Goal: Information Seeking & Learning: Check status

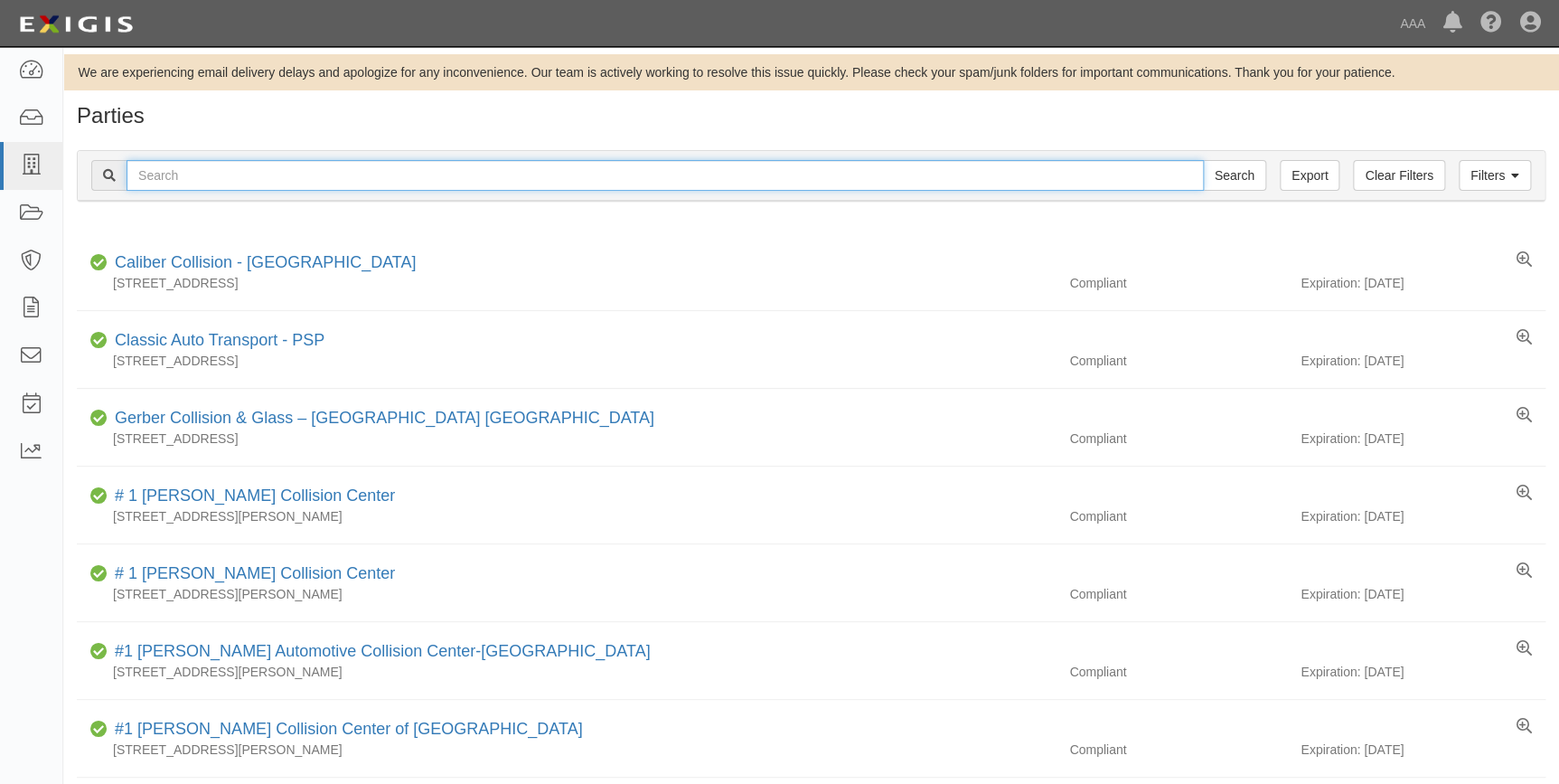
click at [292, 182] on input "text" at bounding box center [665, 175] width 1078 height 31
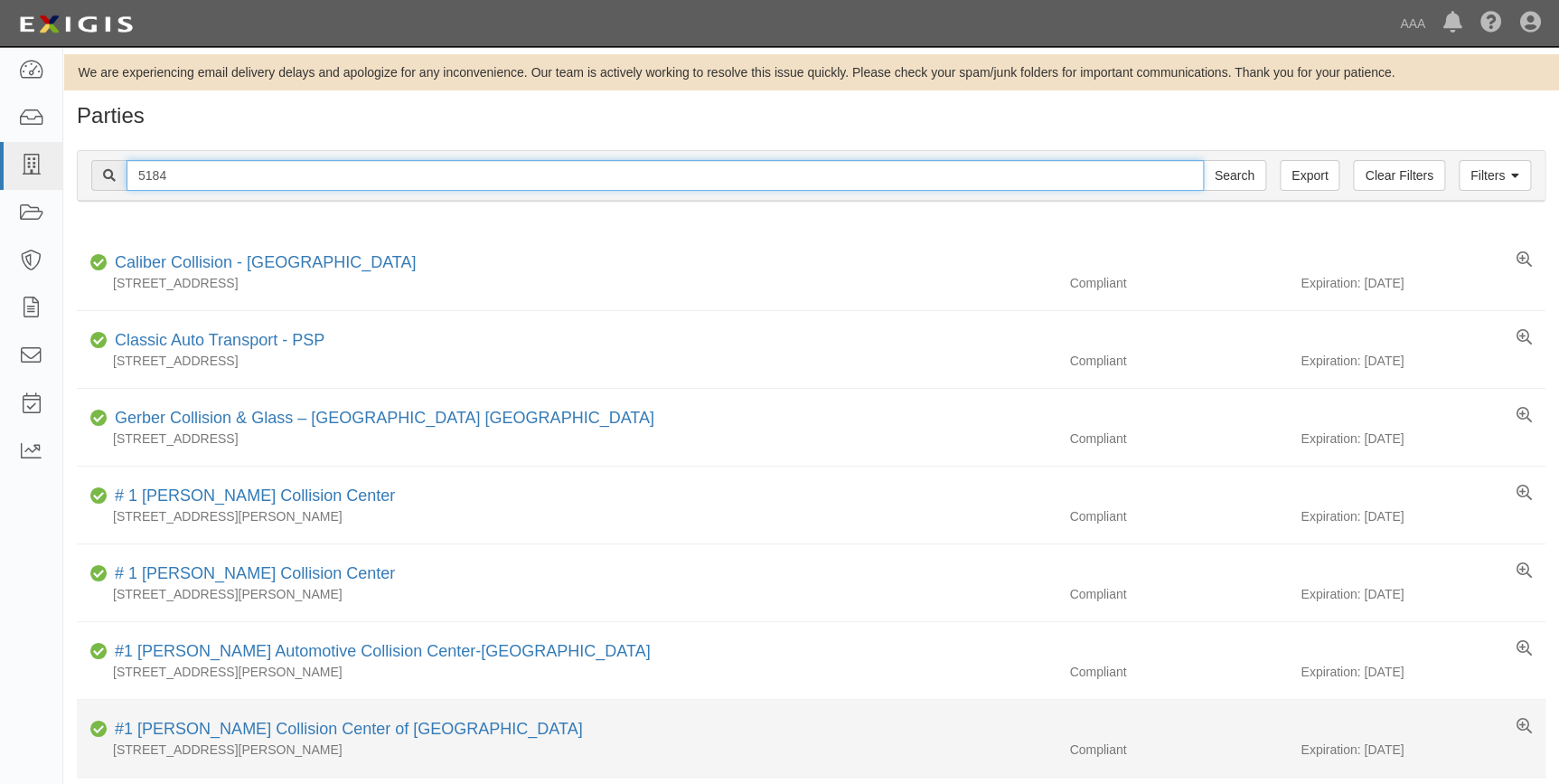
type input "5184"
click at [1203, 160] on input "Search" at bounding box center [1235, 175] width 63 height 31
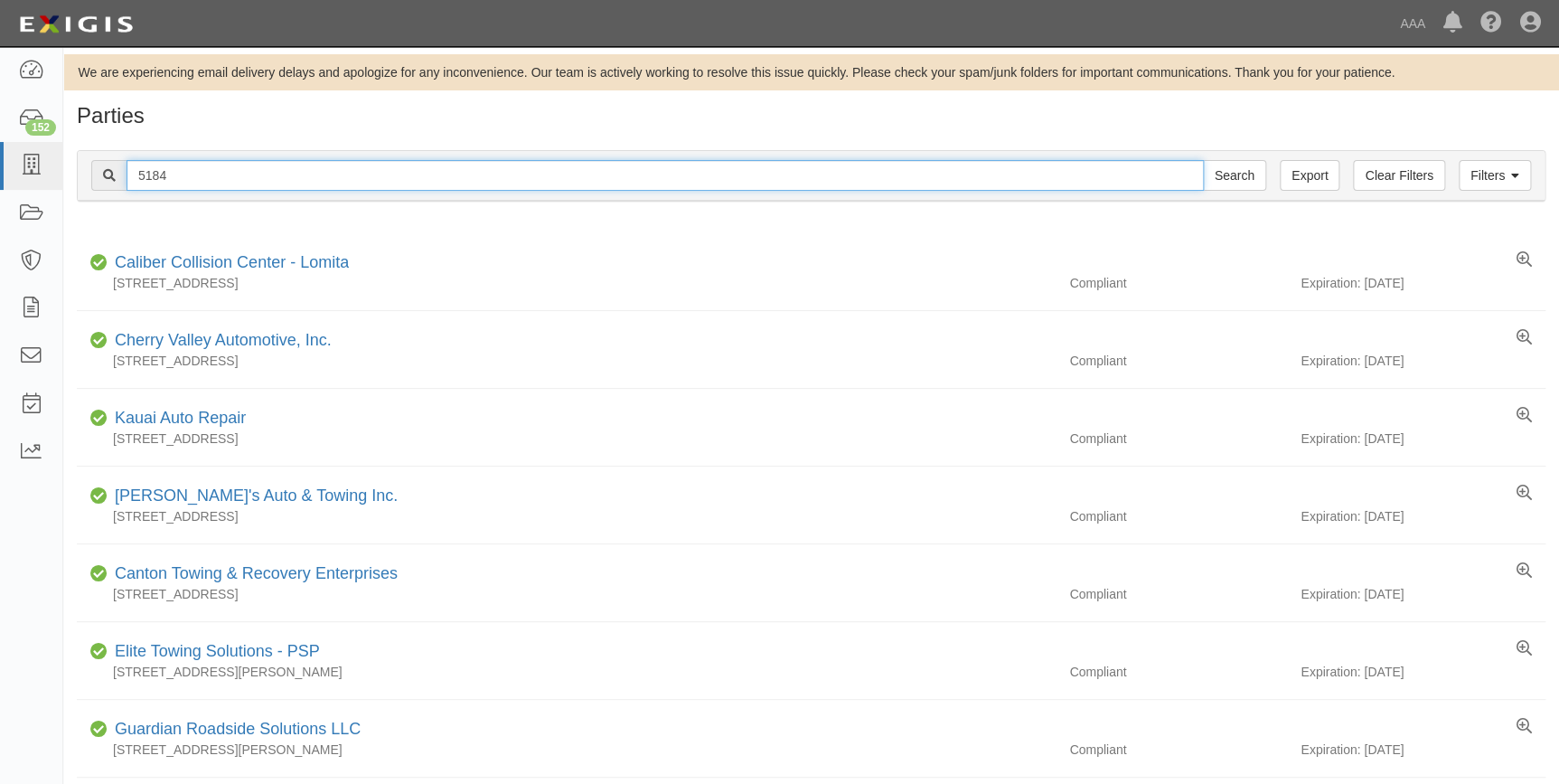
drag, startPoint x: 212, startPoint y: 177, endPoint x: 80, endPoint y: 196, distance: 133.4
click at [80, 196] on div "Filters Clear Filters Export 5184 Search Filters" at bounding box center [811, 176] width 1467 height 50
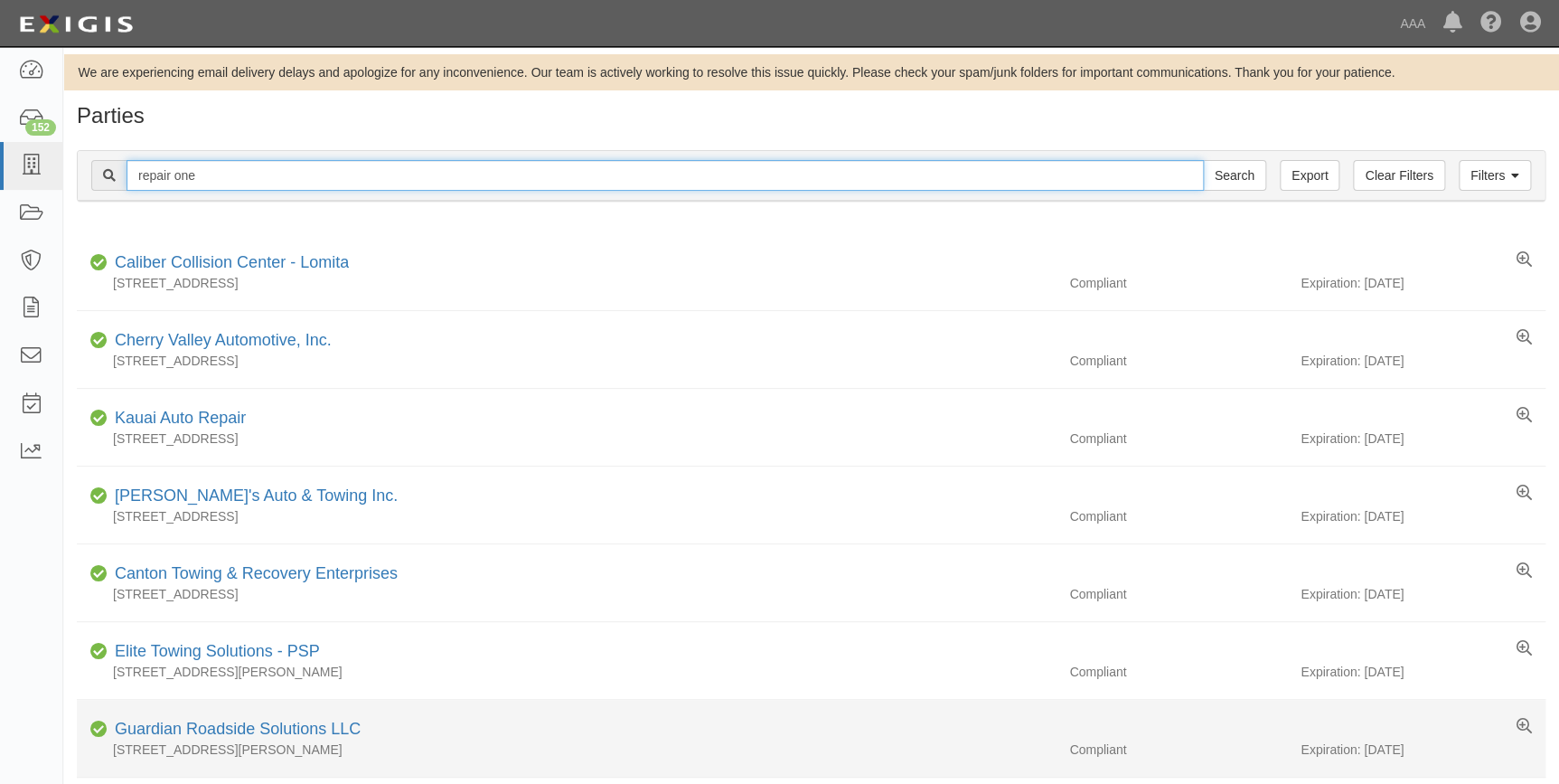
type input "repair one"
click at [1203, 160] on input "Search" at bounding box center [1235, 175] width 63 height 31
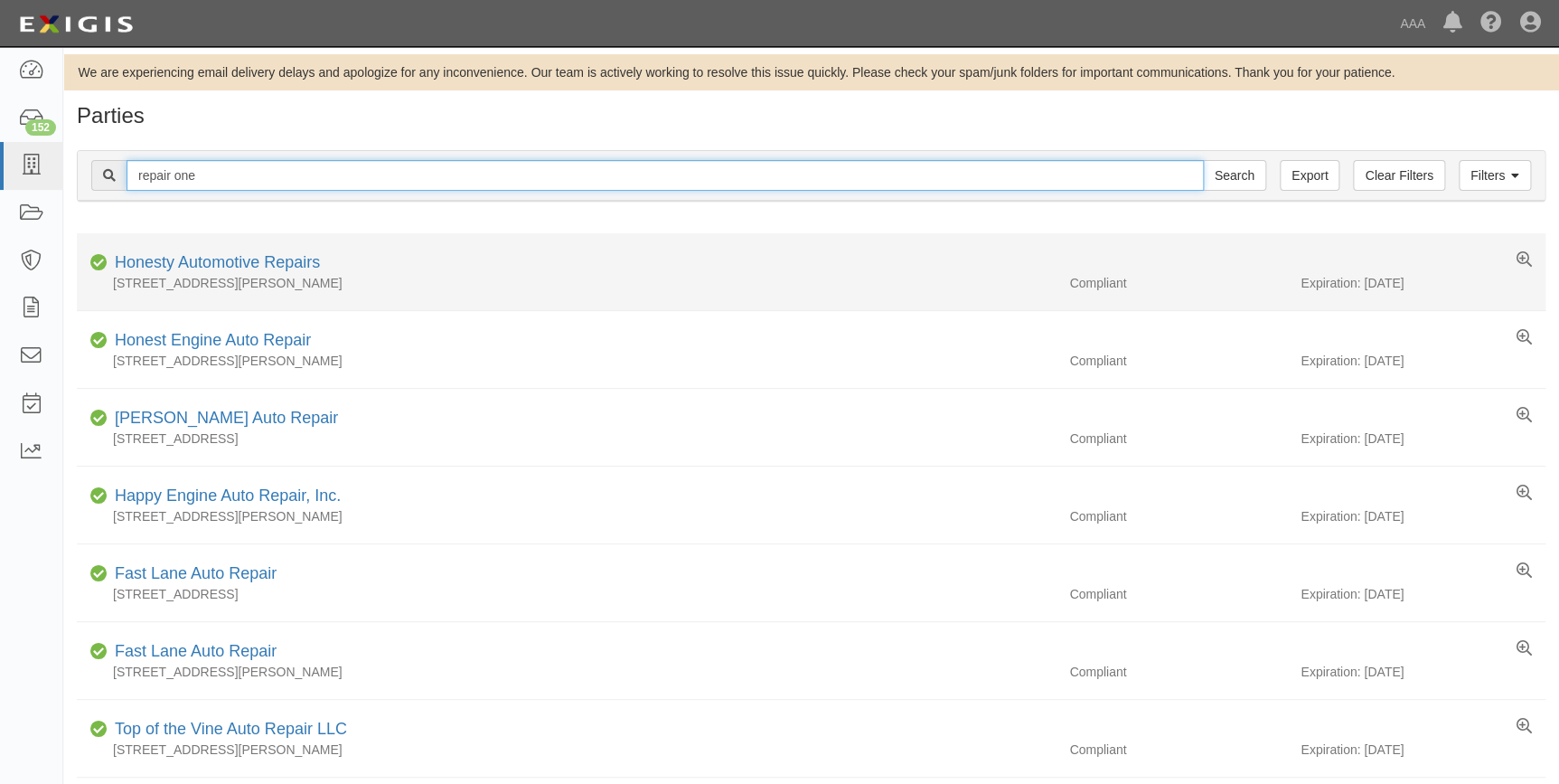
drag, startPoint x: 222, startPoint y: 178, endPoint x: 114, endPoint y: 243, distance: 126.1
click at [88, 213] on div "Filters Clear Filters Export repair one Search Filters Compliance Status Compli…" at bounding box center [811, 178] width 1496 height 83
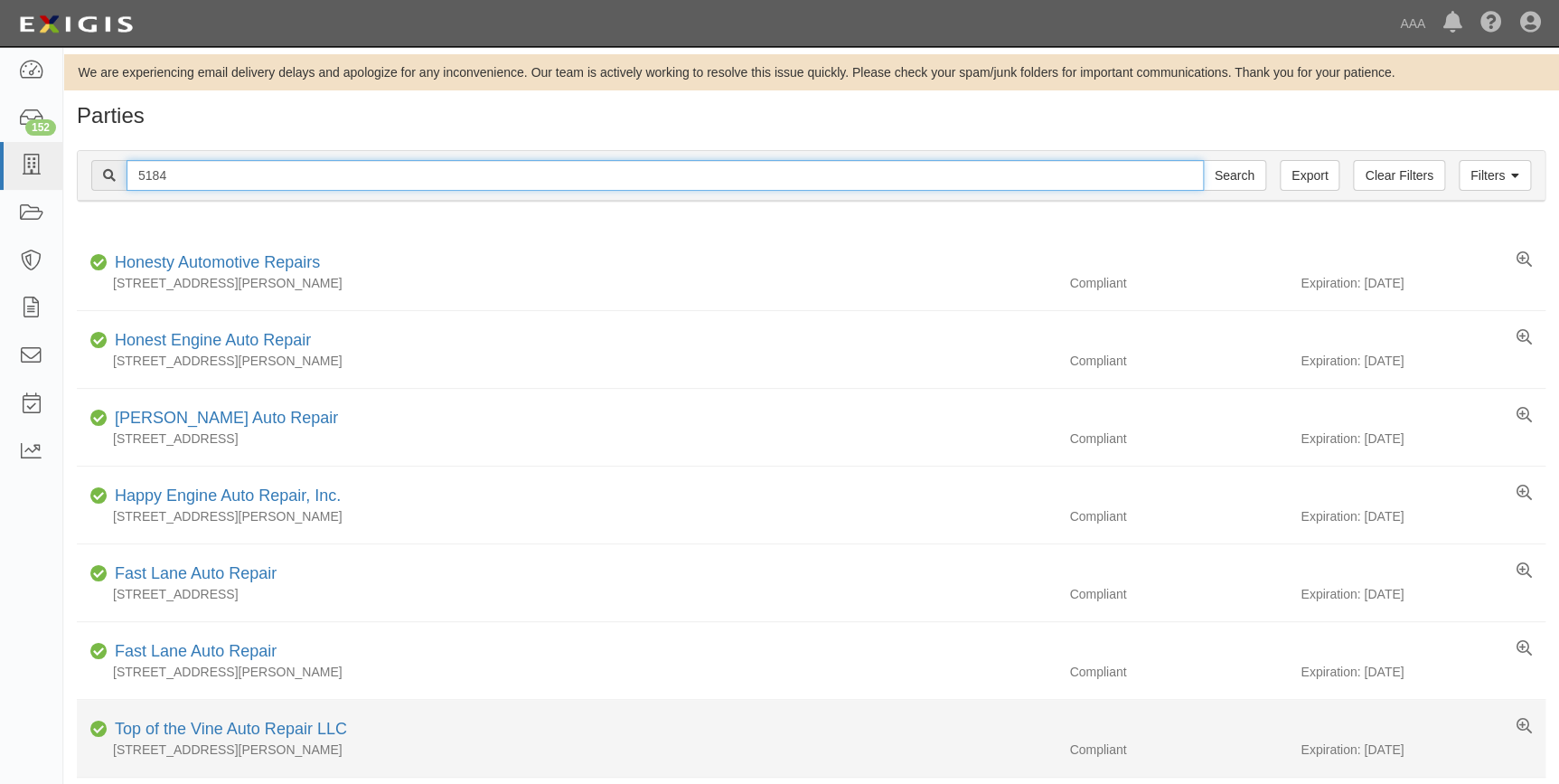
type input "5184"
click at [1203, 160] on input "Search" at bounding box center [1235, 175] width 63 height 31
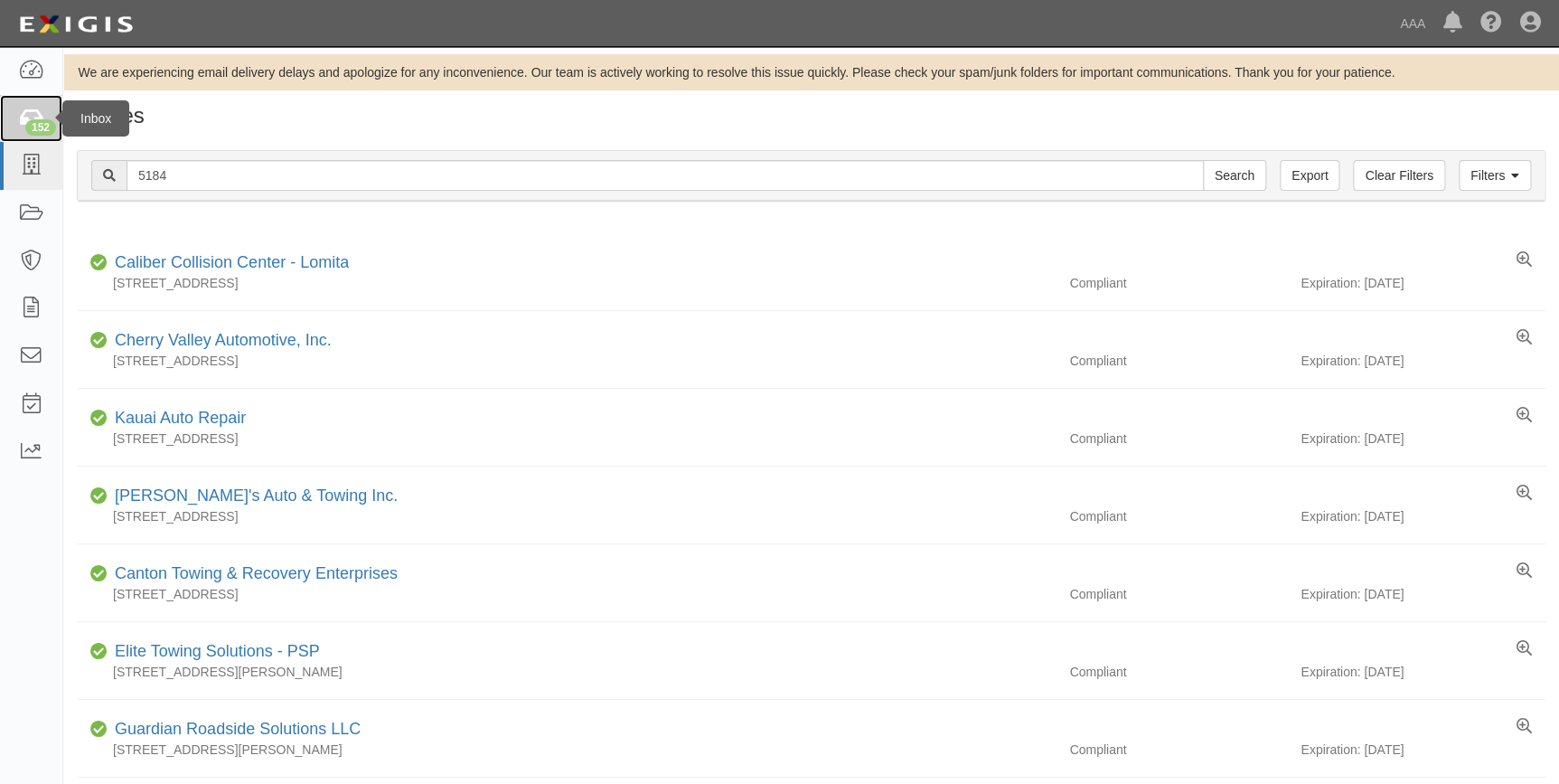
click at [15, 126] on link "152" at bounding box center [31, 119] width 62 height 48
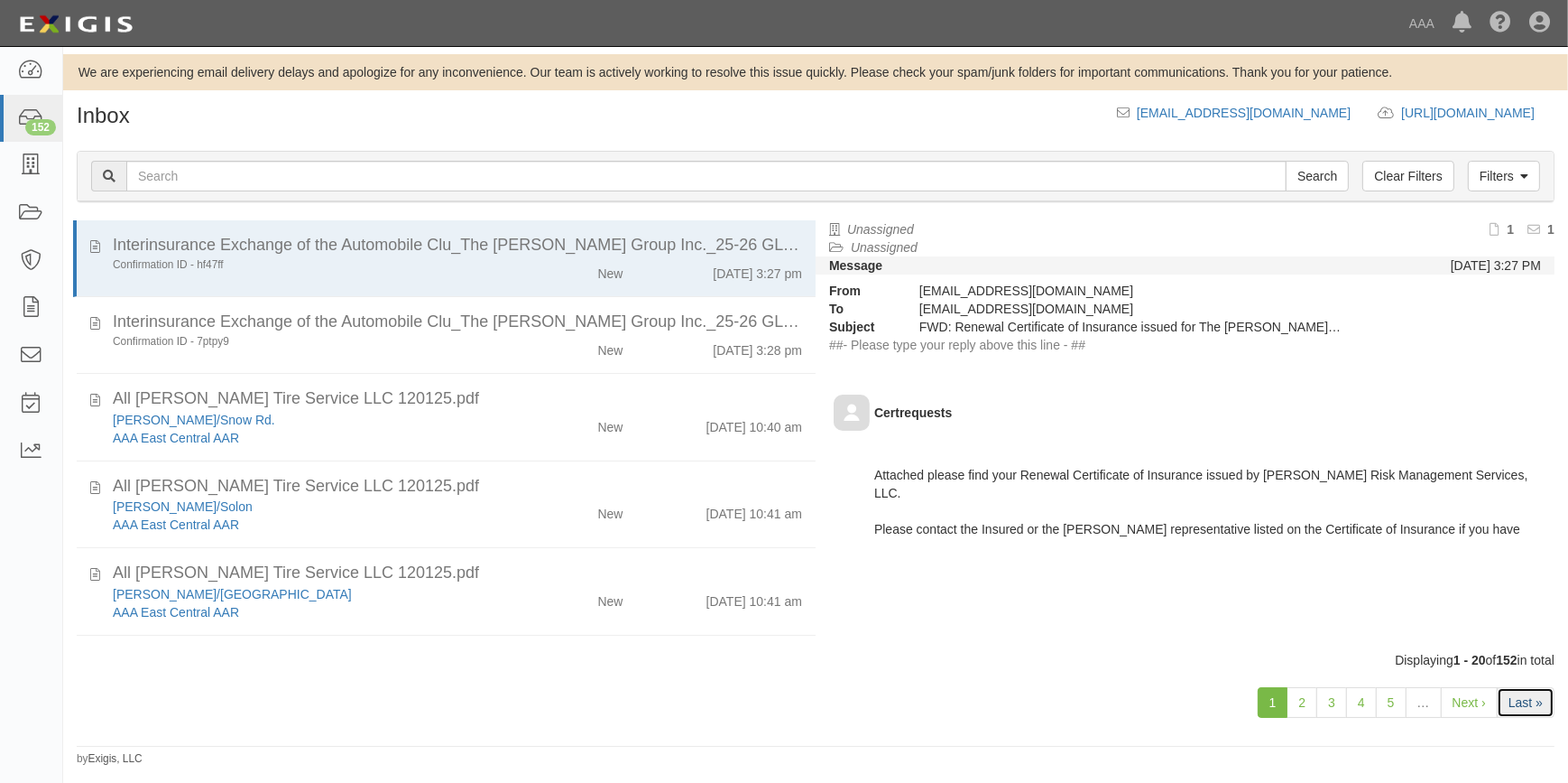
click at [1533, 694] on link "Last »" at bounding box center [1525, 702] width 57 height 31
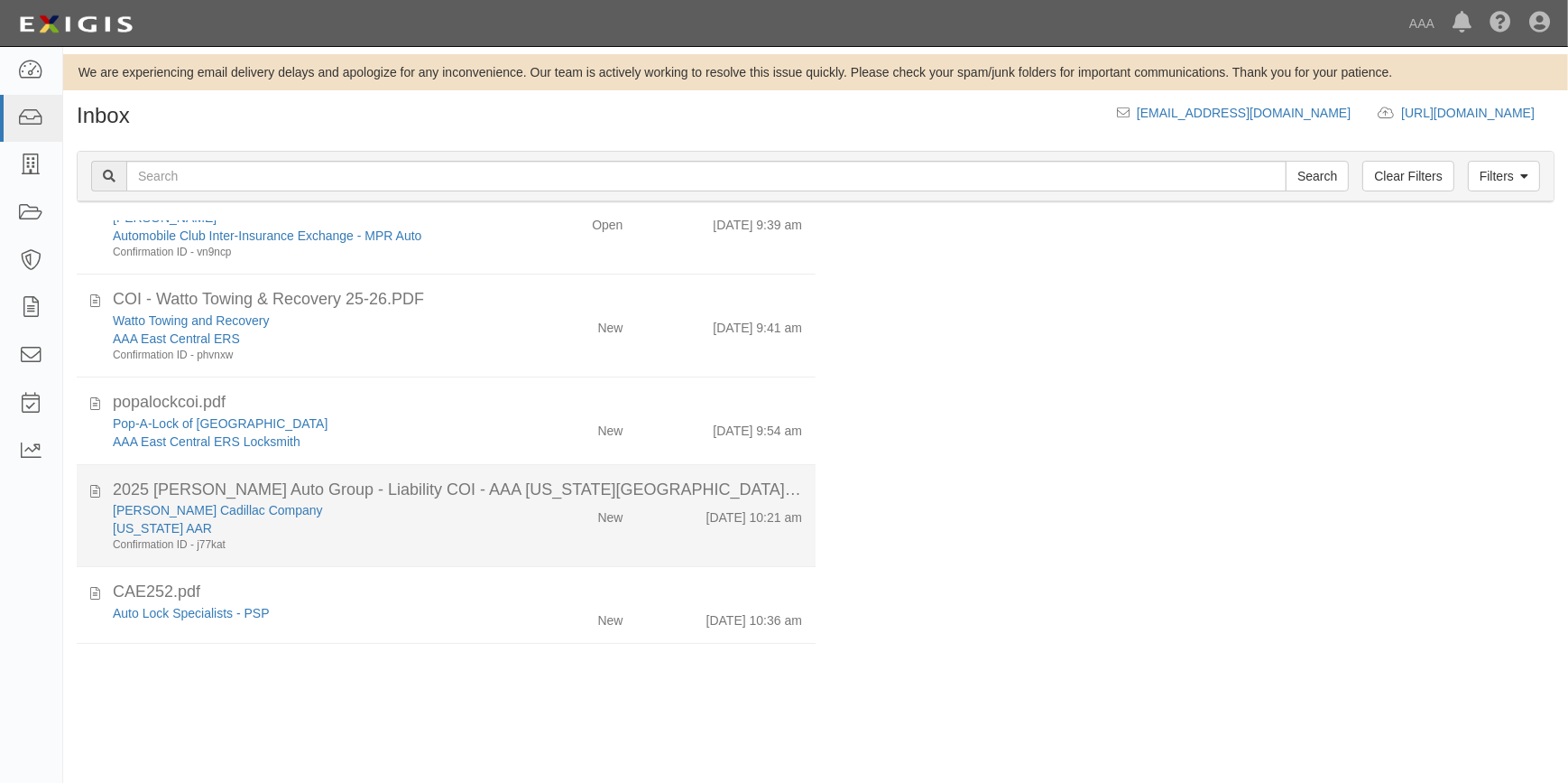
scroll to position [136, 0]
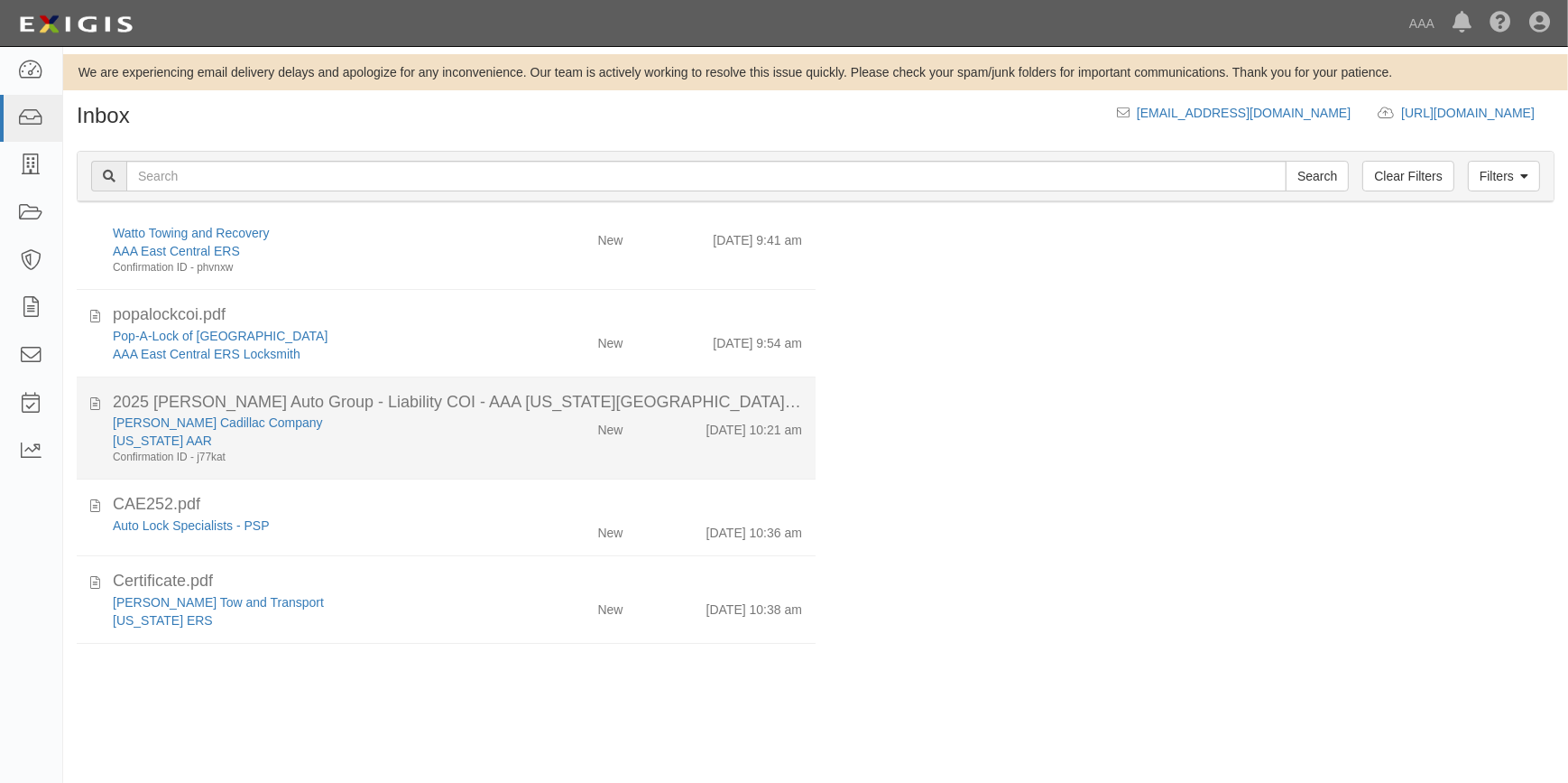
click at [447, 450] on div "Confirmation ID - j77kat" at bounding box center [308, 457] width 390 height 16
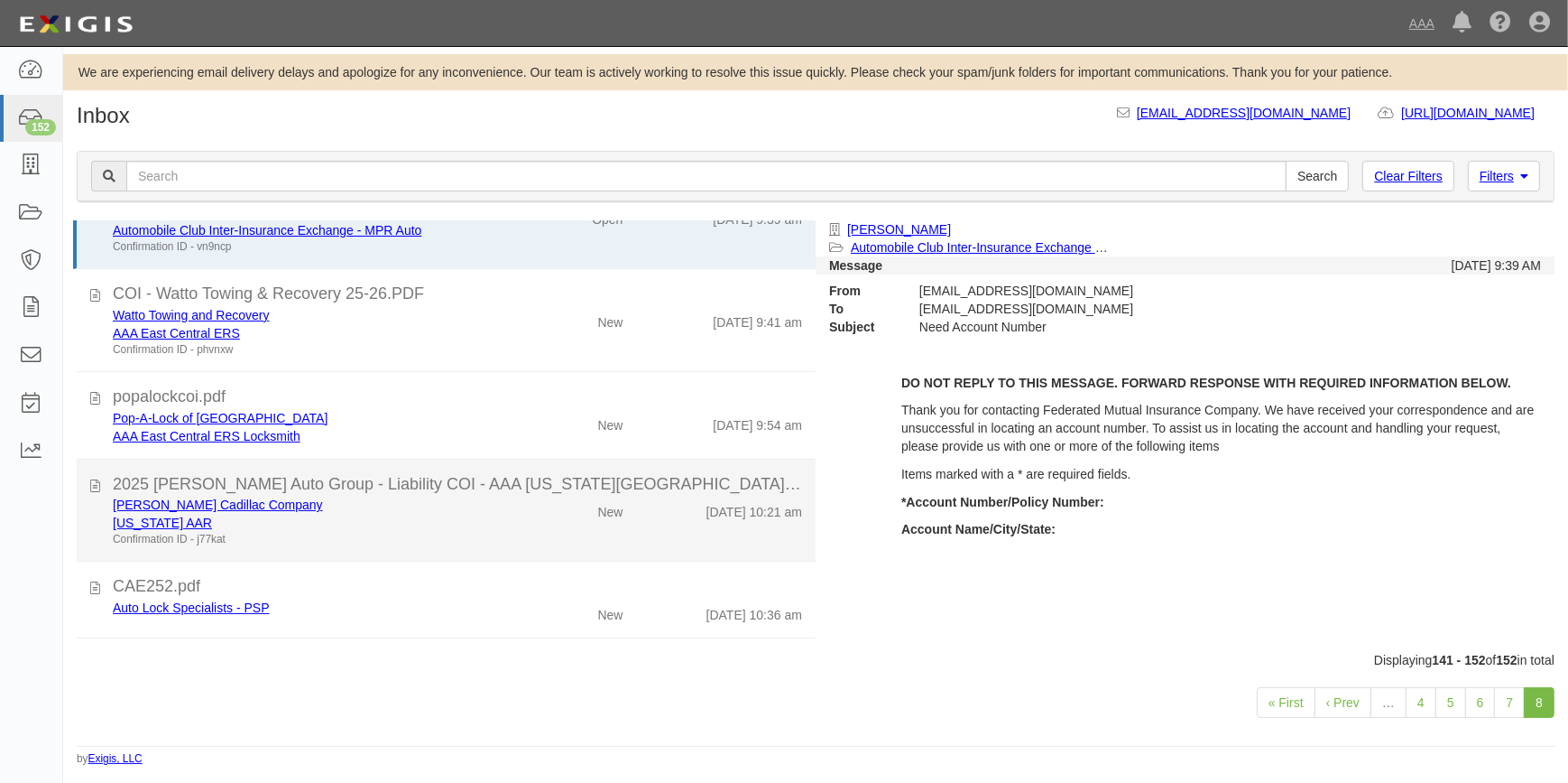
scroll to position [0, 0]
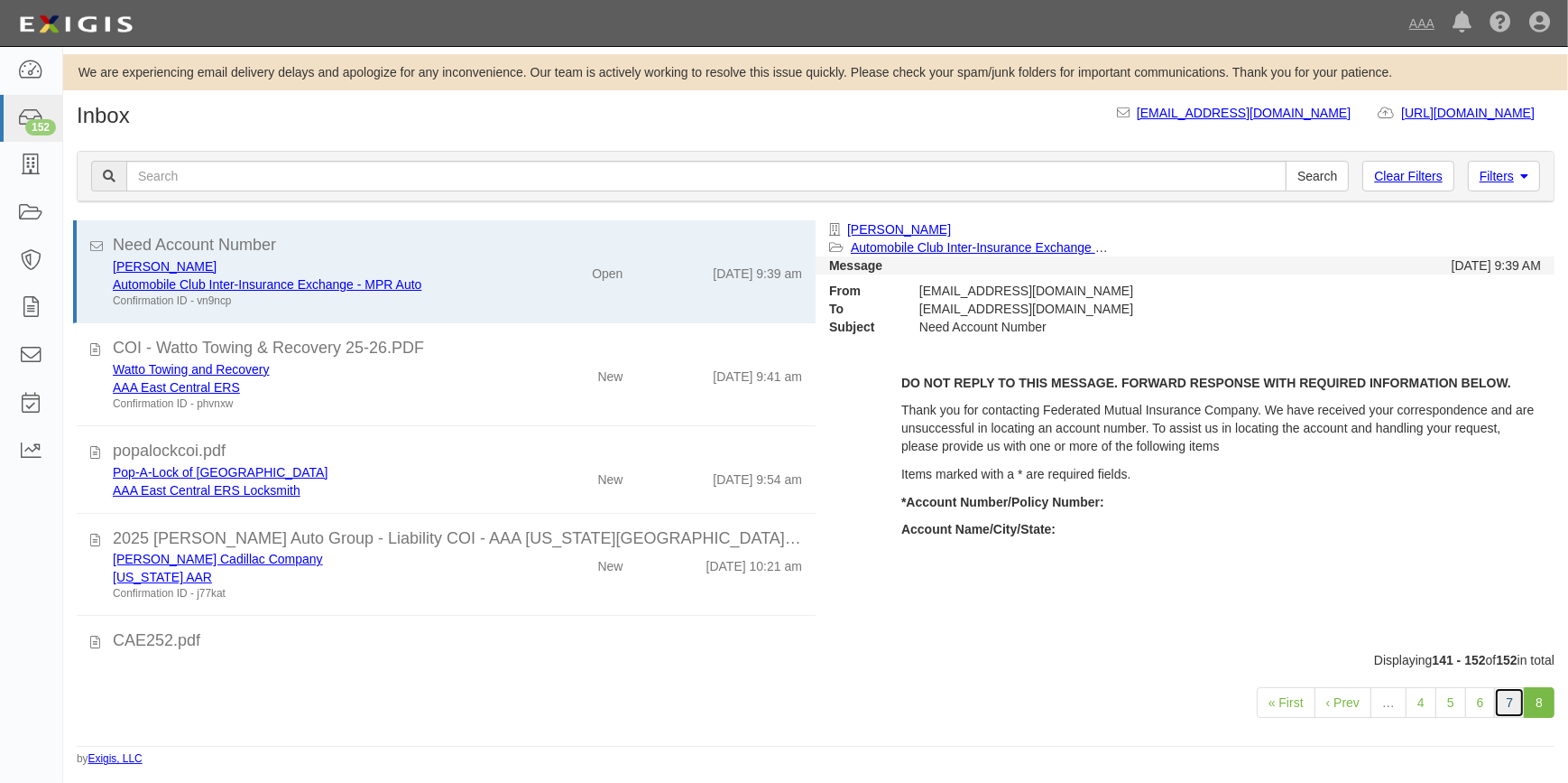
click at [1500, 711] on link "7" at bounding box center [1509, 702] width 31 height 31
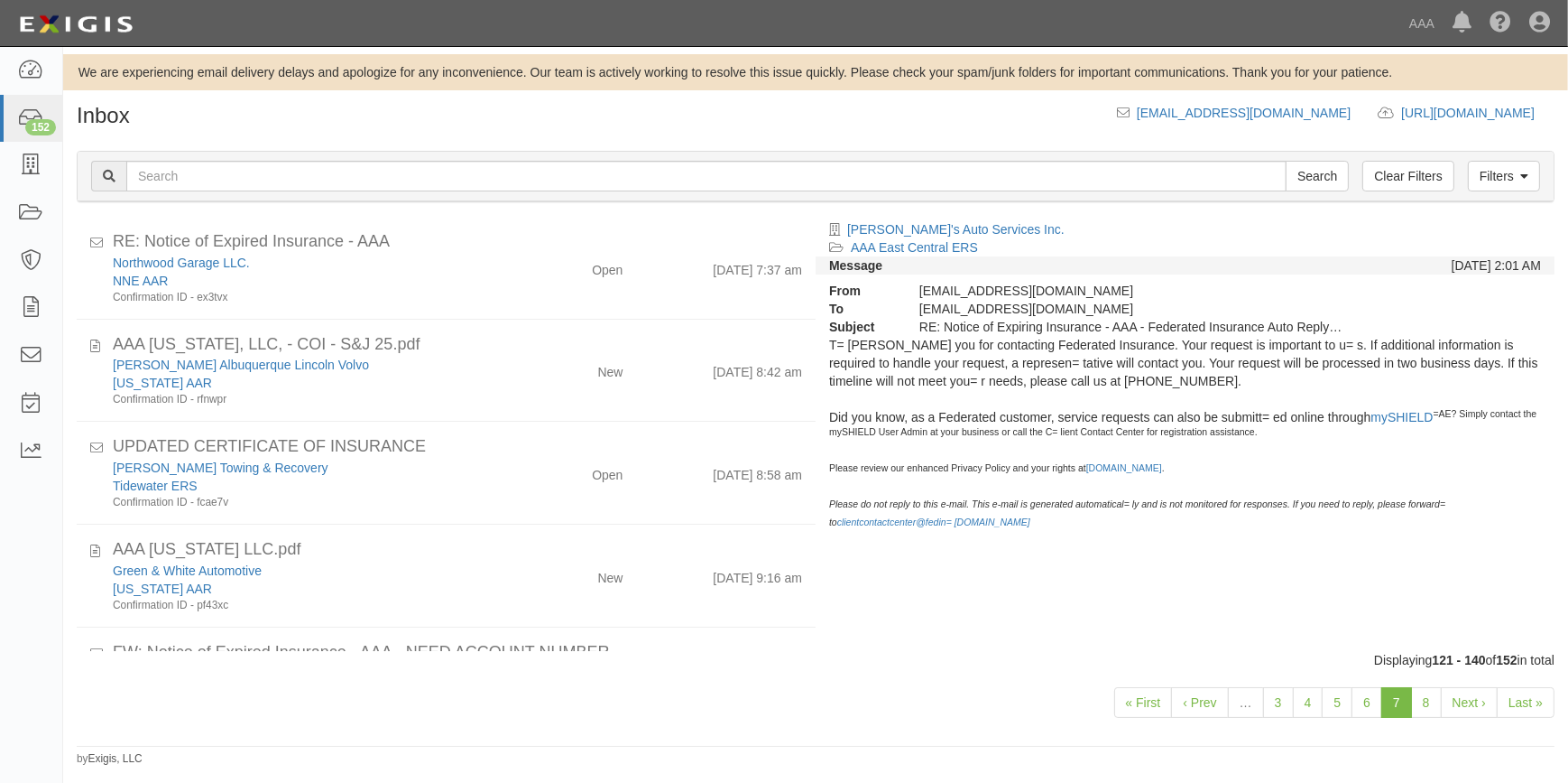
scroll to position [1628, 0]
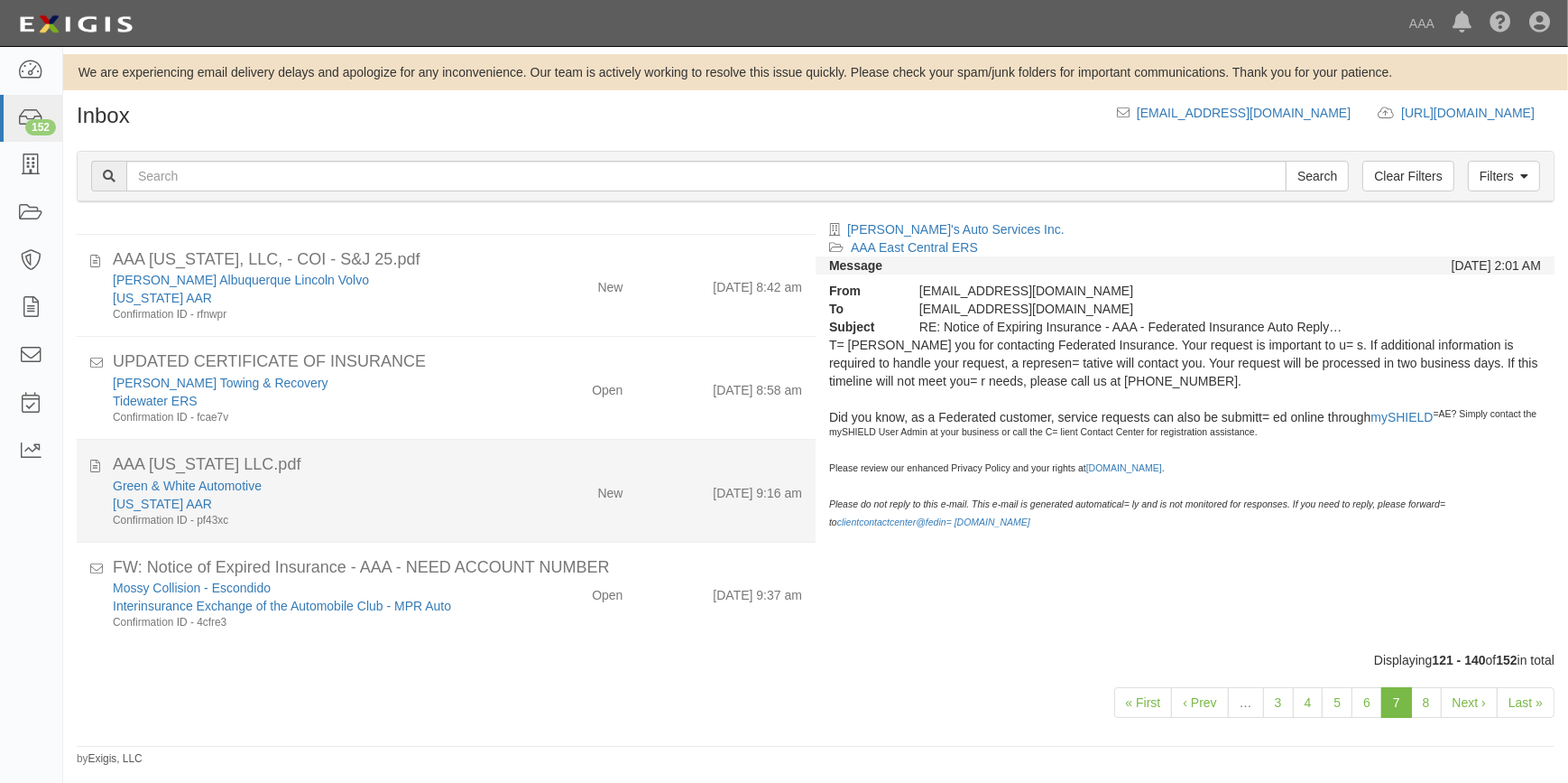
click at [372, 468] on div "AAA [US_STATE] LLC.pdf" at bounding box center [457, 465] width 689 height 23
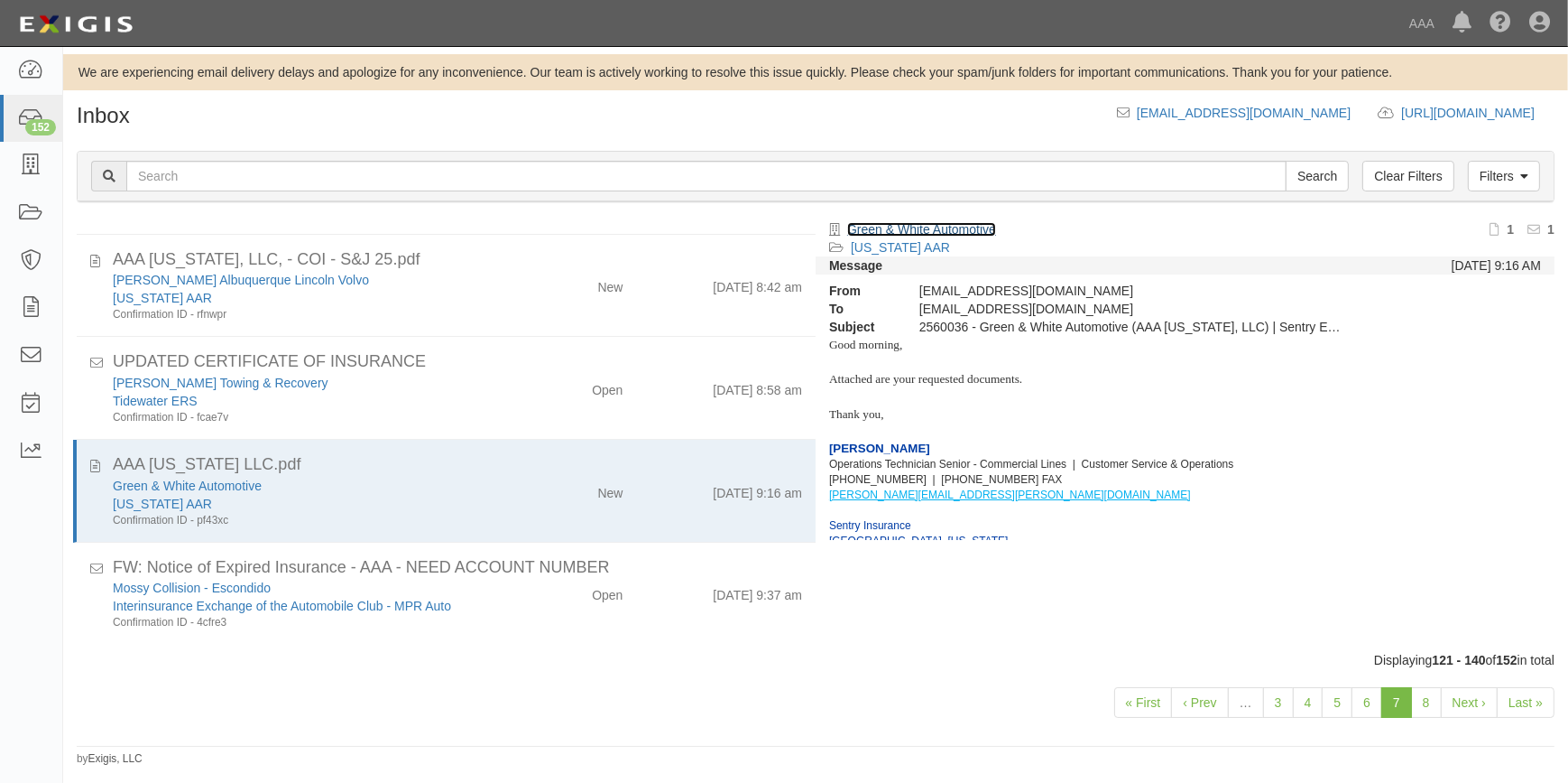
click at [895, 225] on link "Green & White Automotive" at bounding box center [921, 230] width 149 height 15
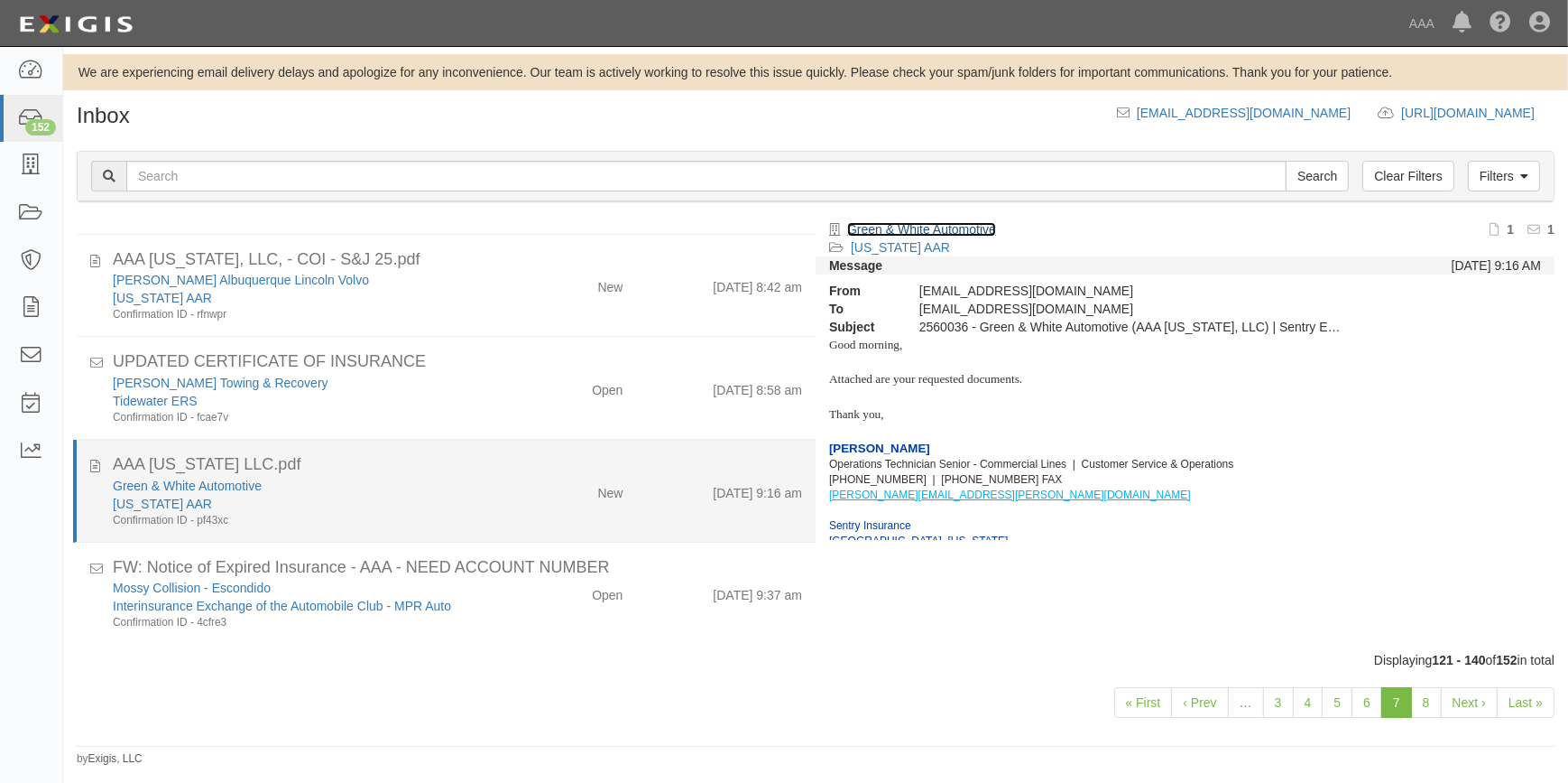
scroll to position [1547, 0]
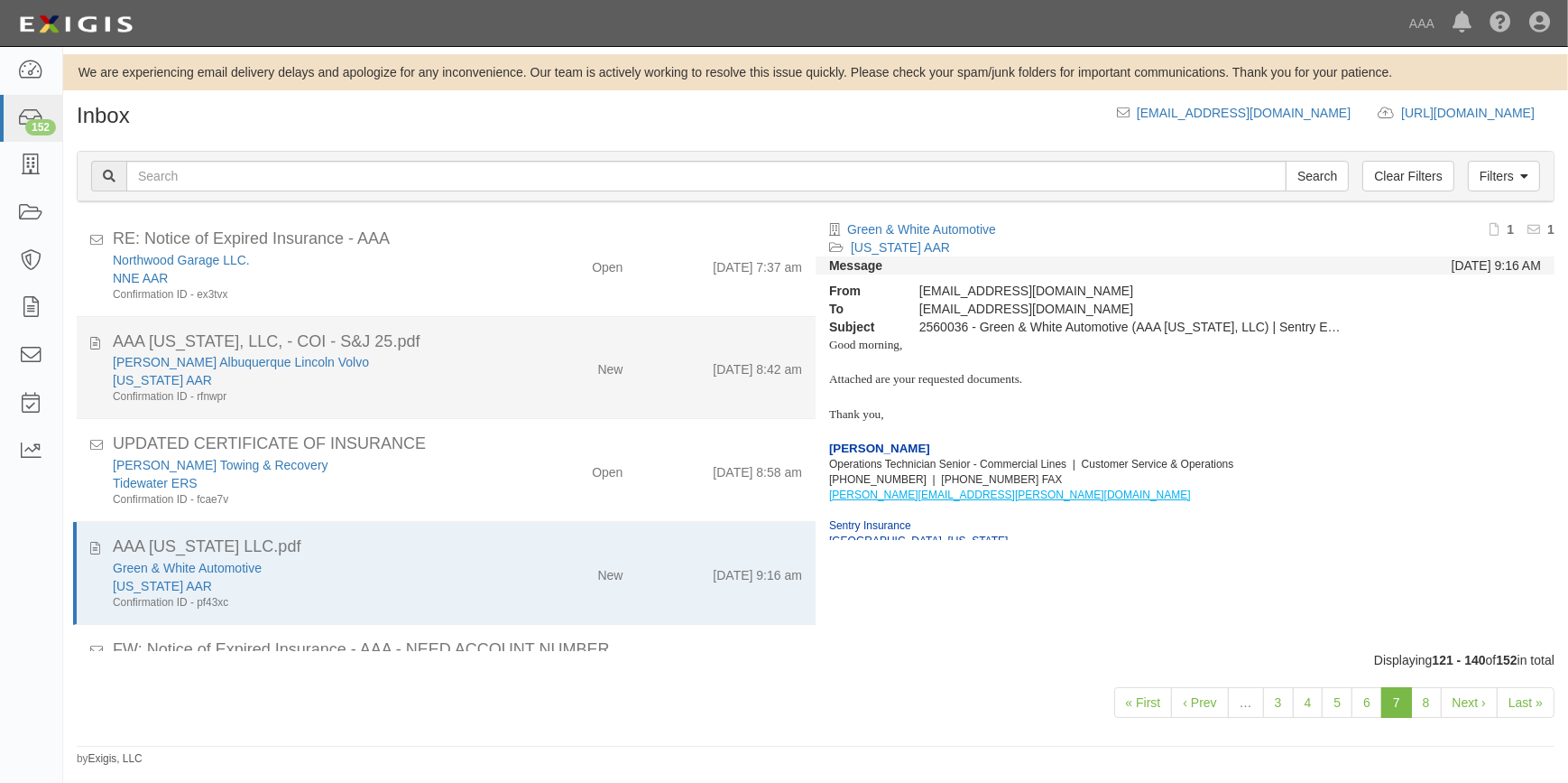
click at [435, 391] on div "Confirmation ID - rfnwpr" at bounding box center [308, 396] width 390 height 16
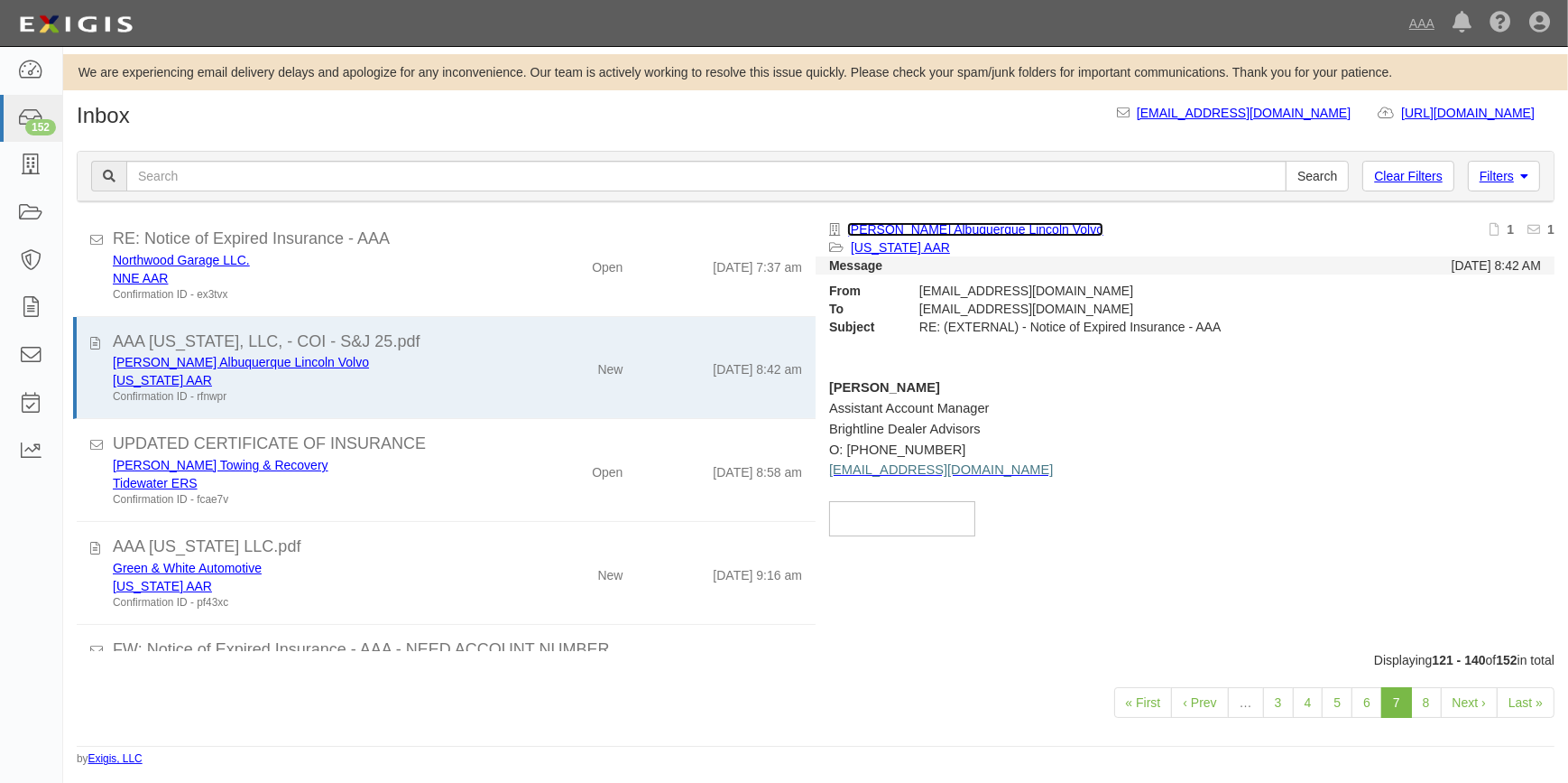
click at [956, 223] on link "Corley's Albuquerque Lincoln Volvo" at bounding box center [975, 230] width 256 height 15
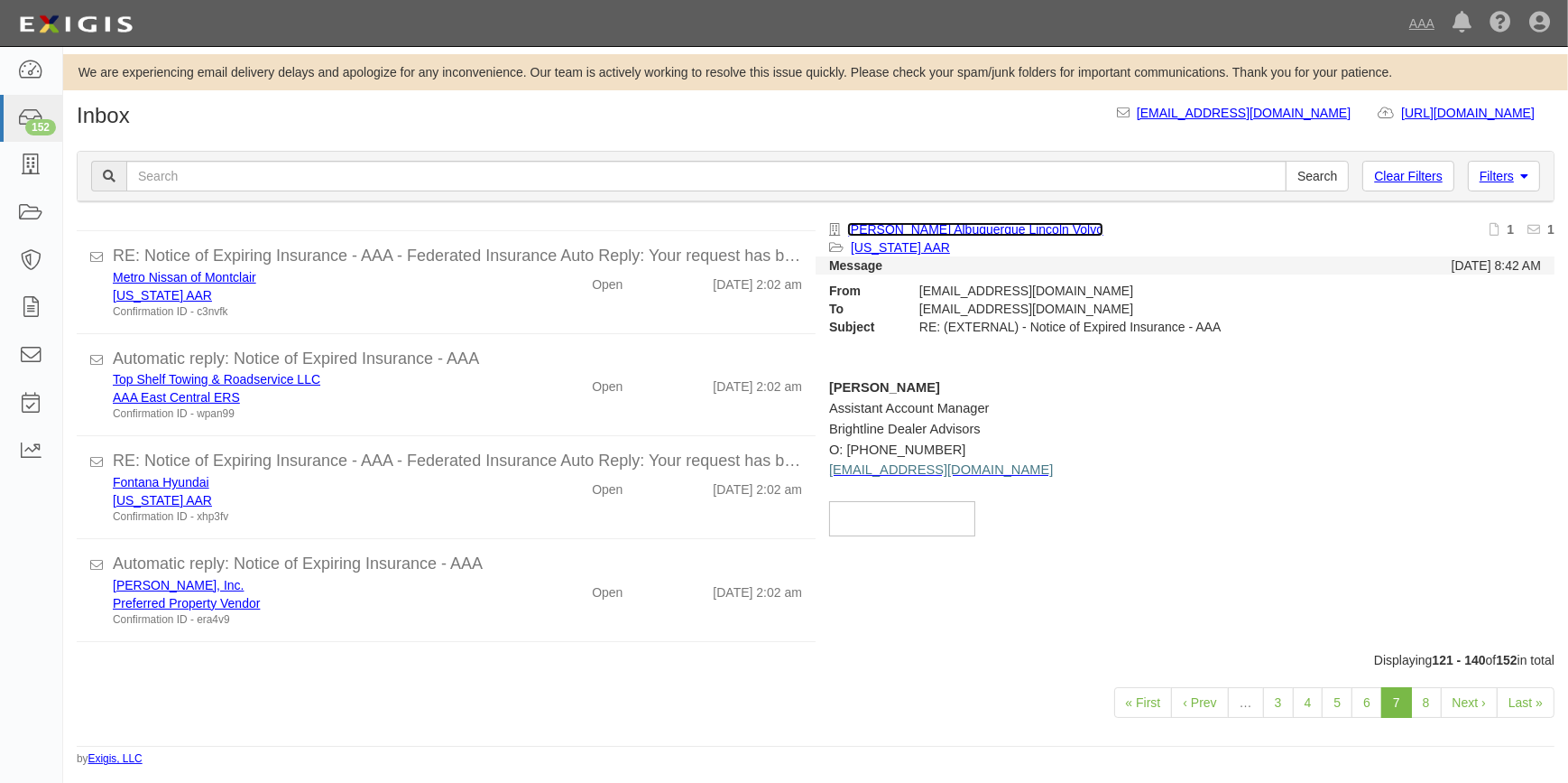
scroll to position [397, 0]
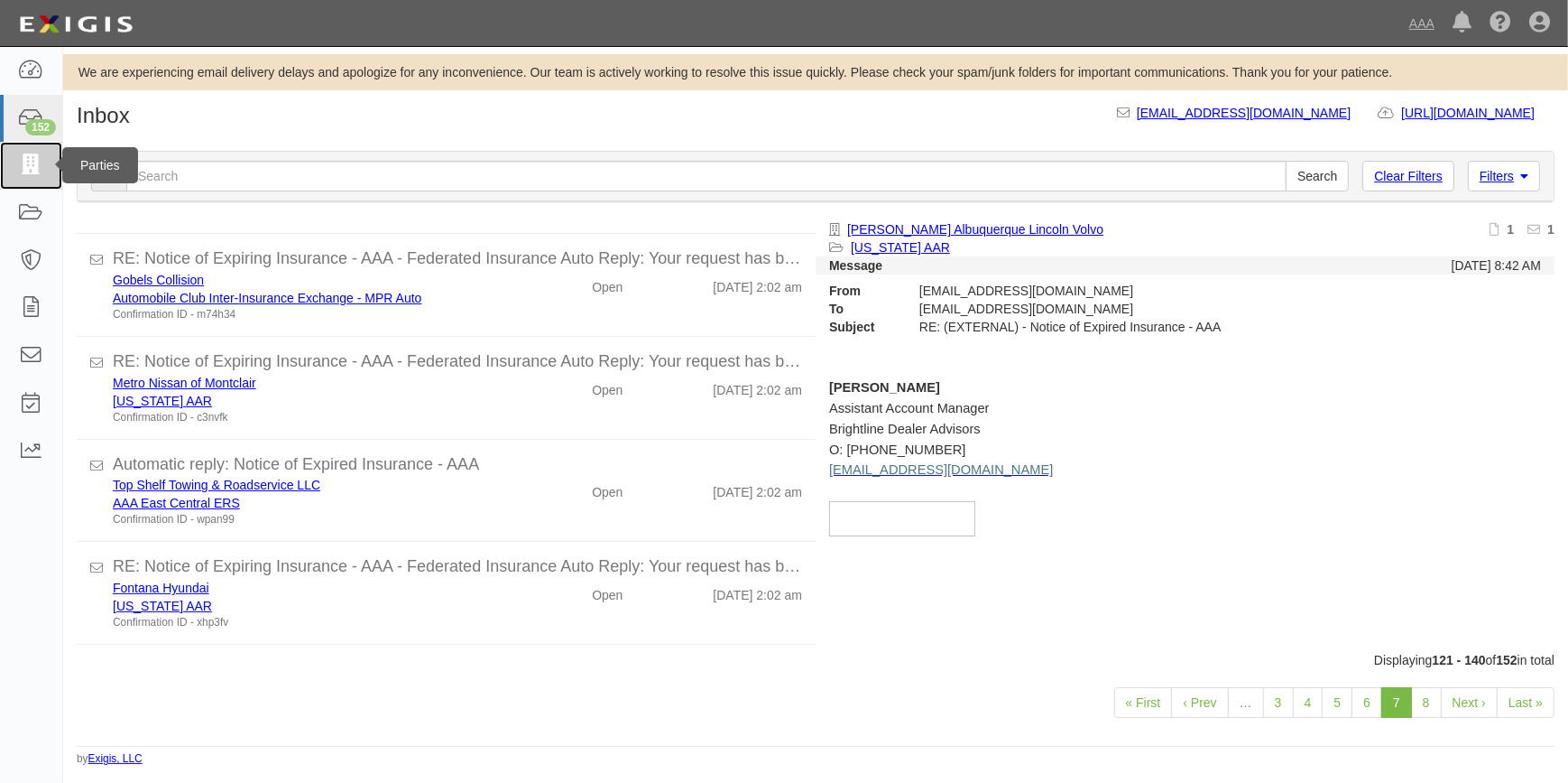
click at [35, 164] on icon at bounding box center [31, 166] width 25 height 20
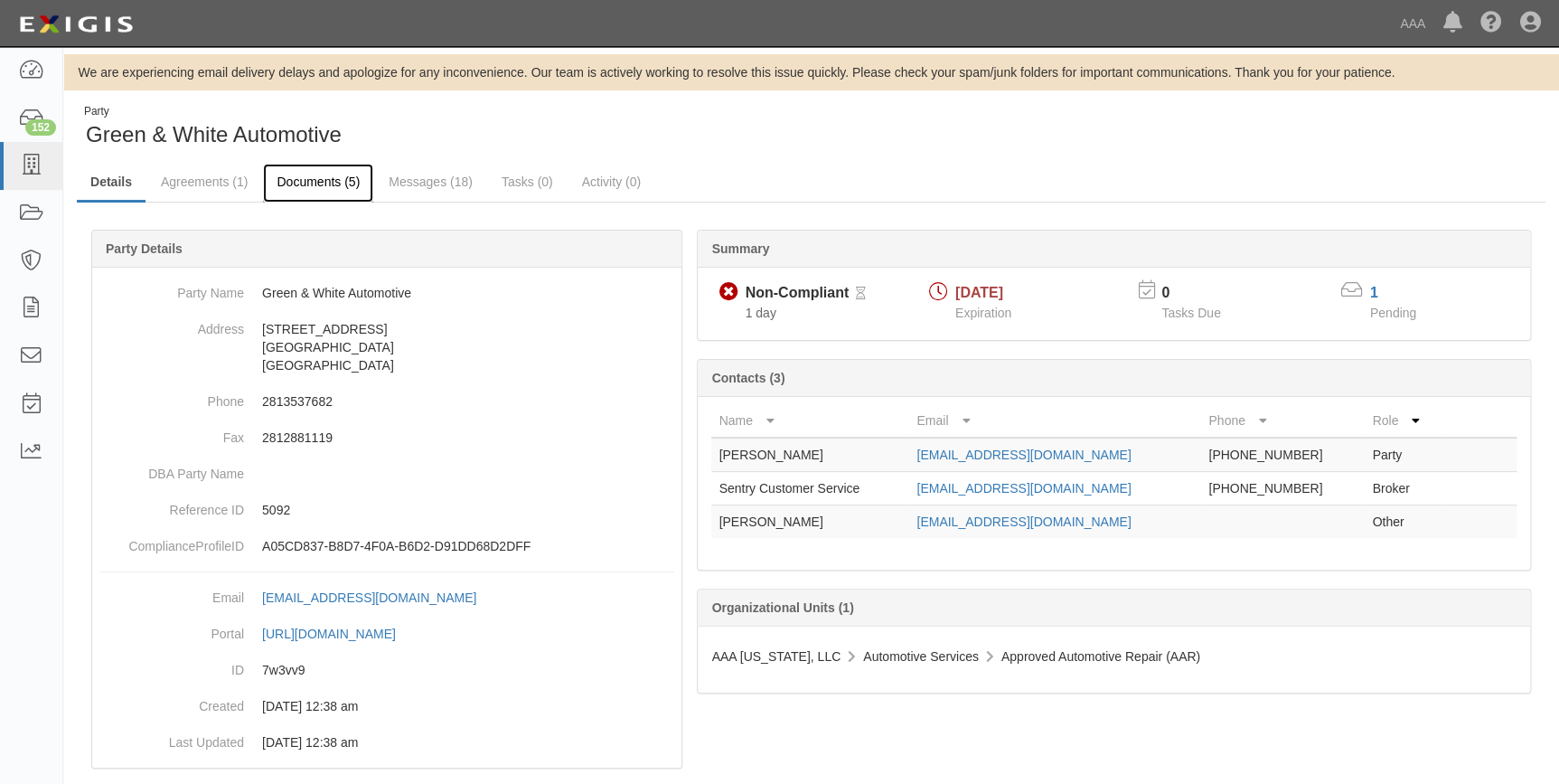
click at [311, 190] on link "Documents (5)" at bounding box center [318, 183] width 110 height 39
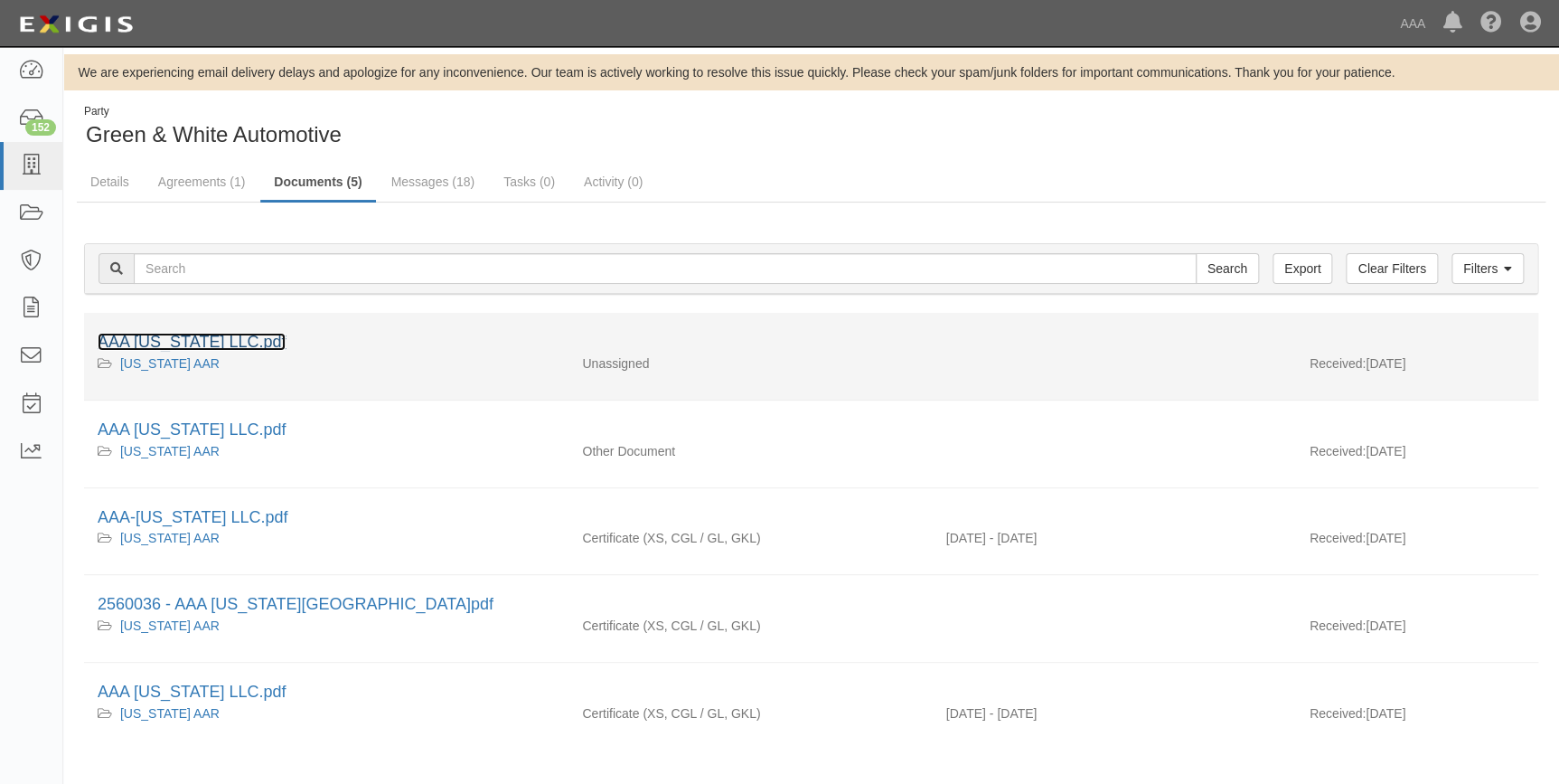
click at [193, 339] on link "AAA Texas LLC.pdf" at bounding box center [191, 342] width 188 height 19
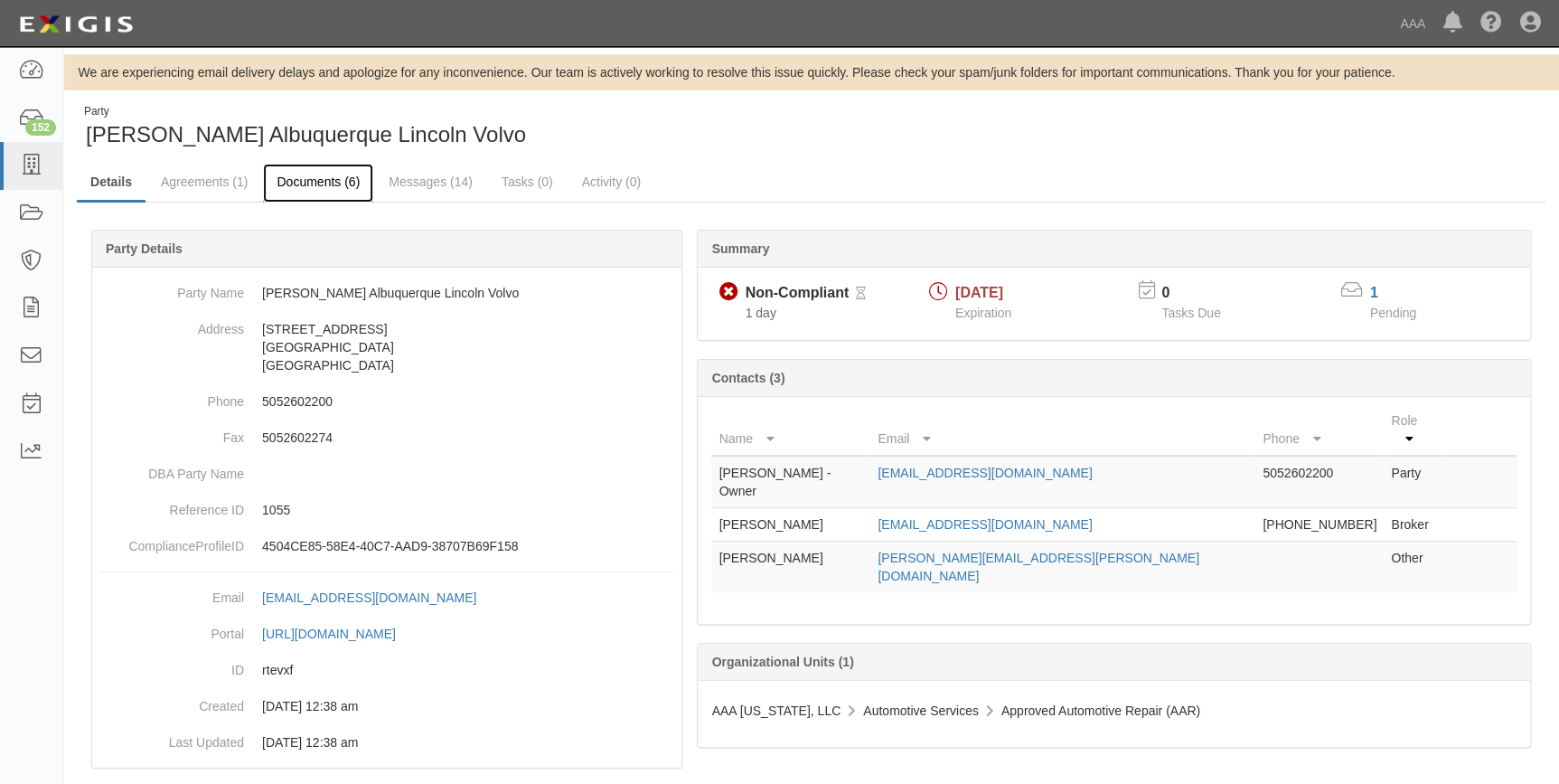
click at [307, 179] on link "Documents (6)" at bounding box center [318, 183] width 110 height 39
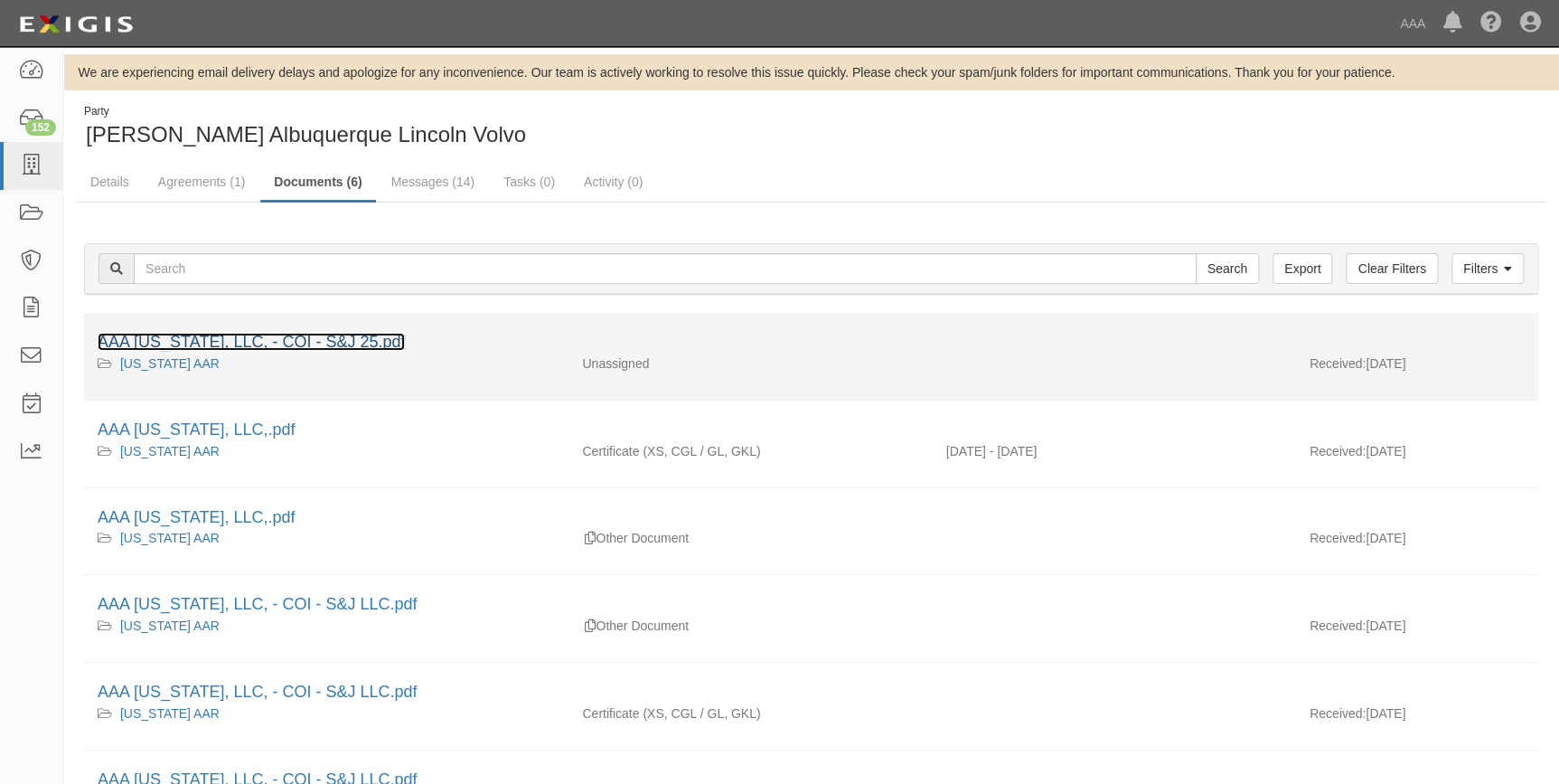
click at [347, 344] on link "AAA [US_STATE], LLC, - COI - S&J 25.pdf" at bounding box center [251, 342] width 308 height 19
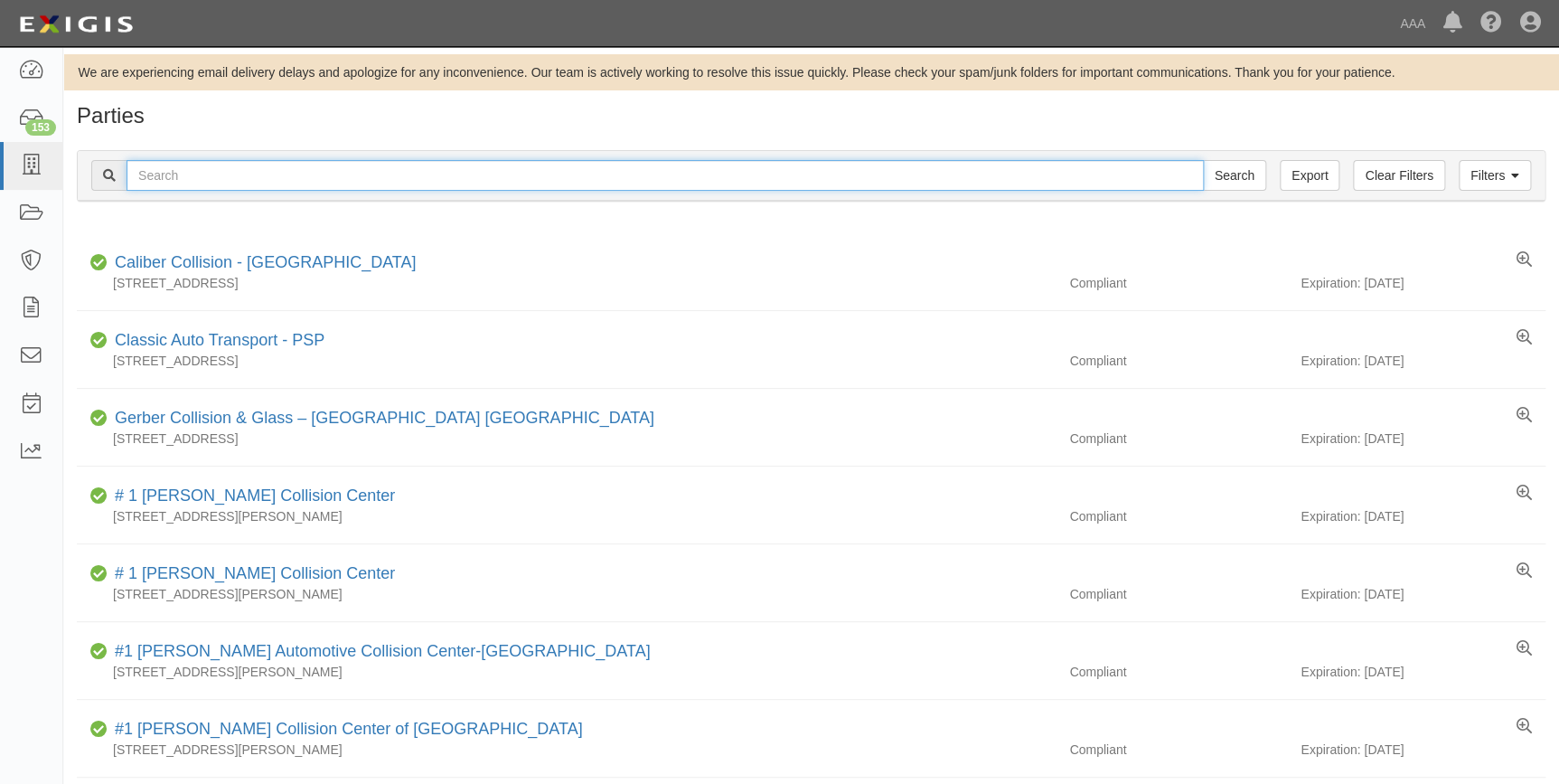
click at [222, 167] on input "text" at bounding box center [665, 175] width 1078 height 31
type input "19274"
click at [1203, 160] on input "Search" at bounding box center [1235, 175] width 63 height 31
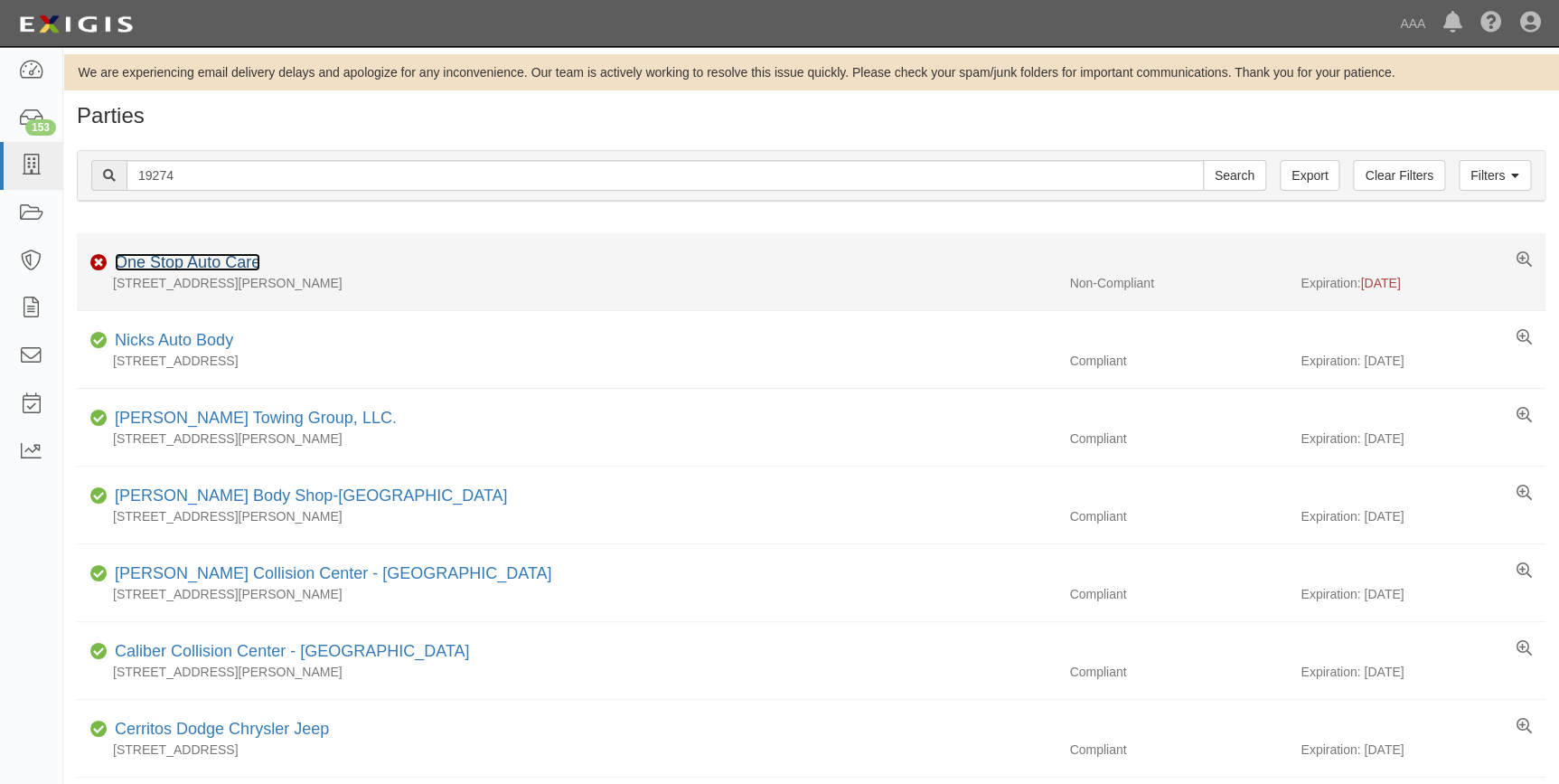
click at [137, 262] on link "One Stop Auto Care" at bounding box center [187, 262] width 146 height 19
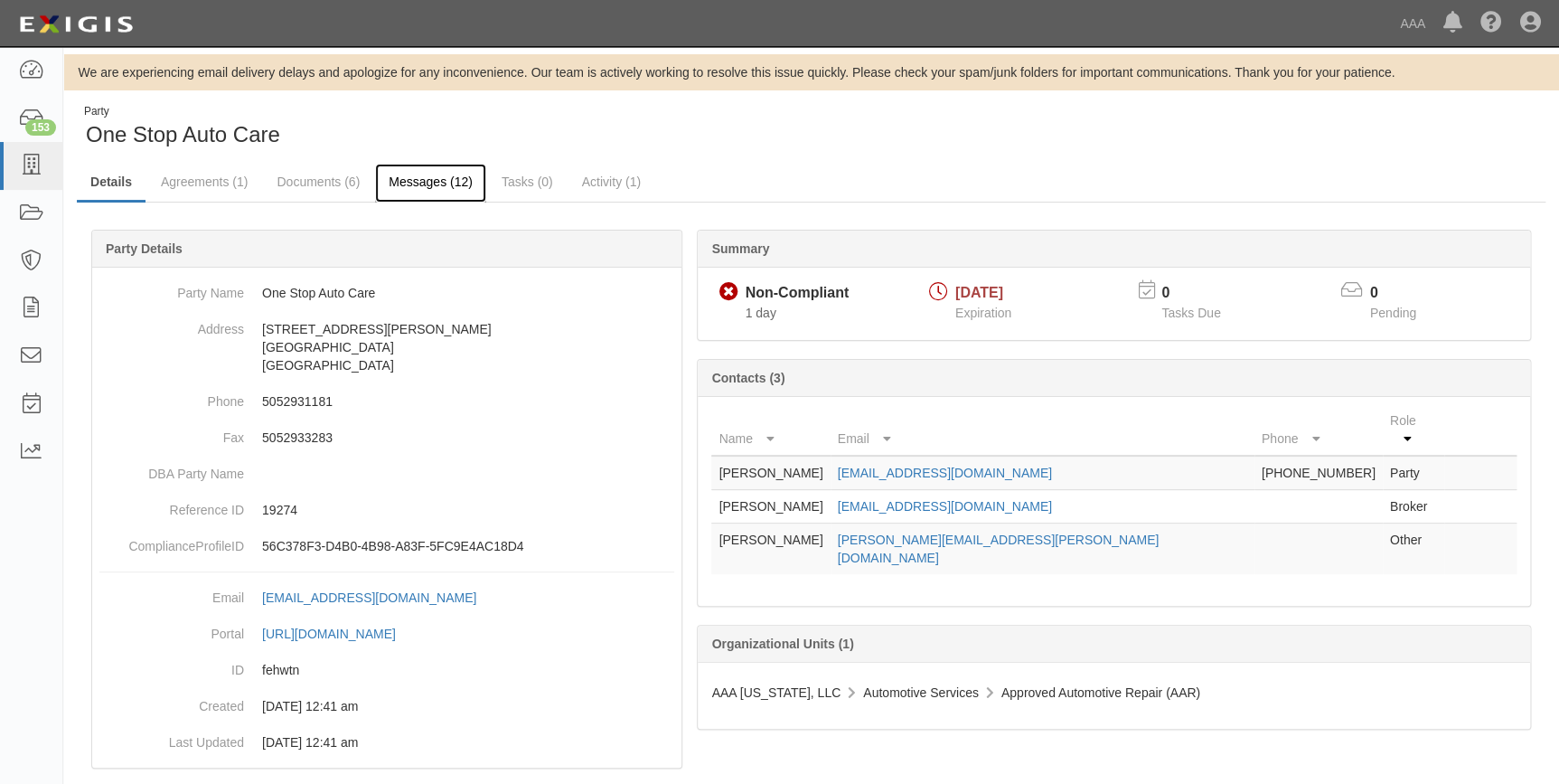
click at [391, 184] on link "Messages (12)" at bounding box center [431, 183] width 111 height 39
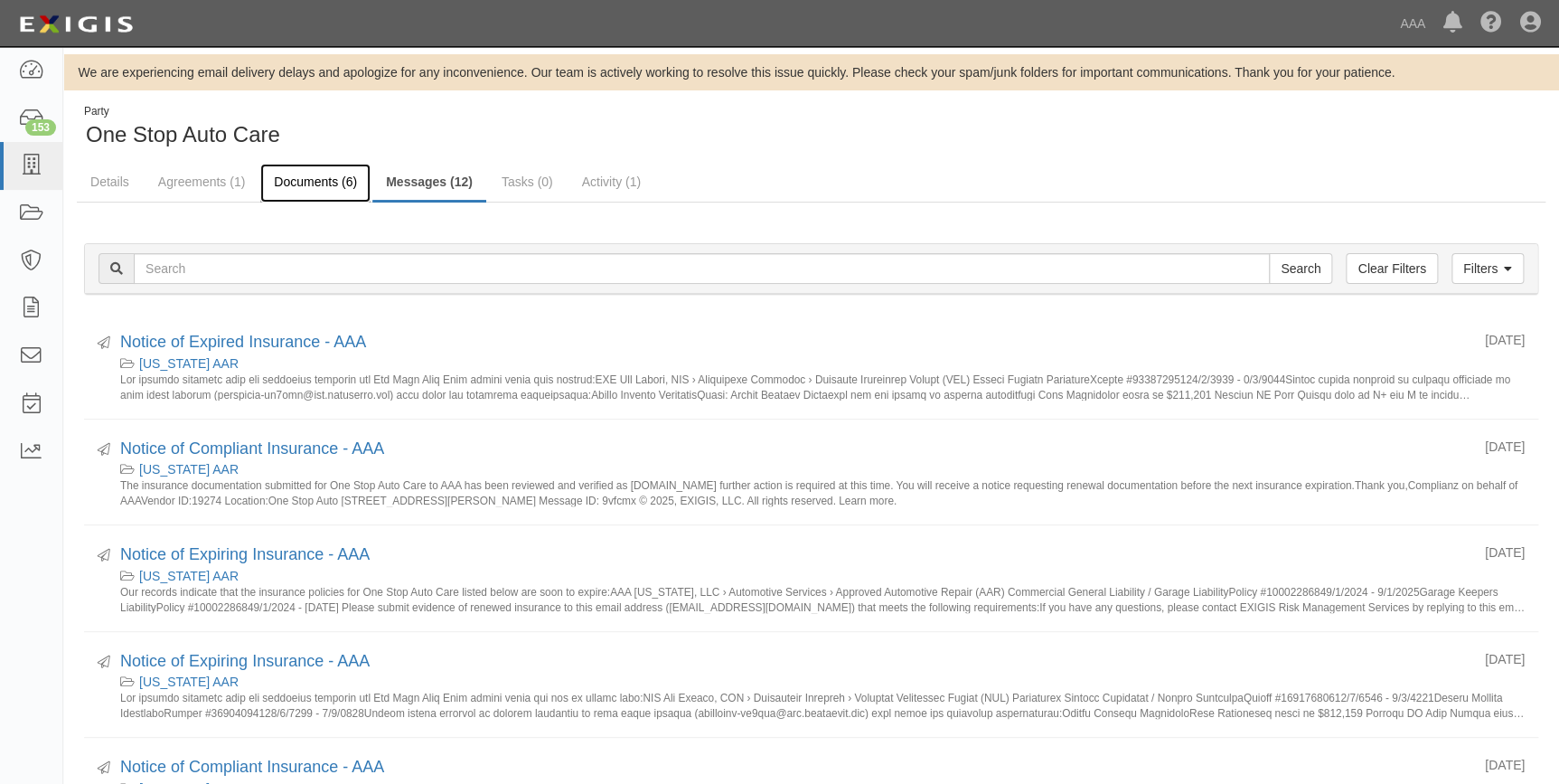
click at [297, 174] on link "Documents (6)" at bounding box center [315, 183] width 110 height 39
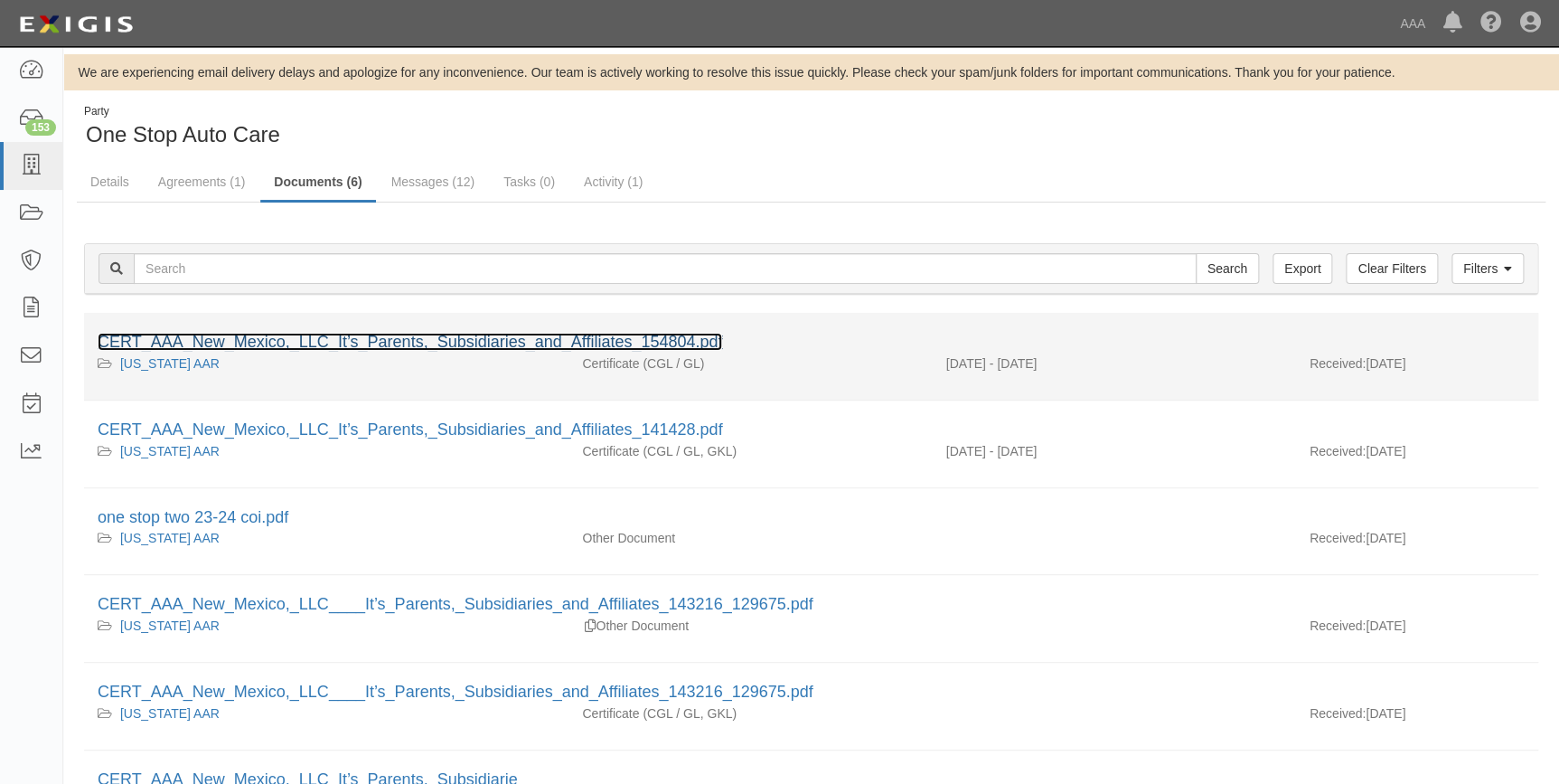
click at [328, 337] on link "CERT_AAA_New_Mexico,_LLC_It’s_Parents,_Subsidiaries_and_Affiliates_154804.pdf" at bounding box center [410, 342] width 625 height 19
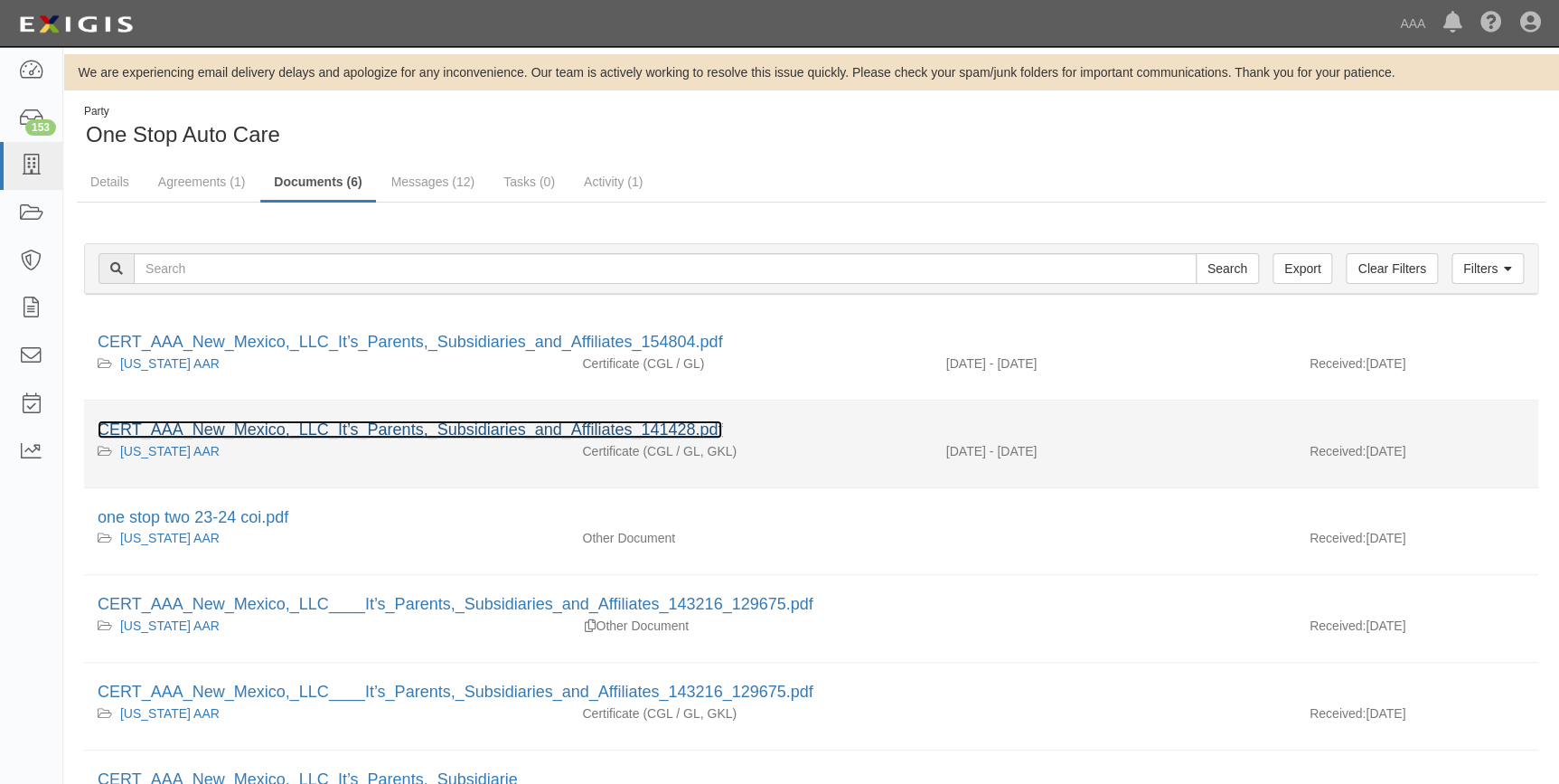
click at [442, 428] on link "CERT_AAA_New_Mexico,_LLC_It’s_Parents,_Subsidiaries_and_Affiliates_141428.pdf" at bounding box center [410, 430] width 625 height 19
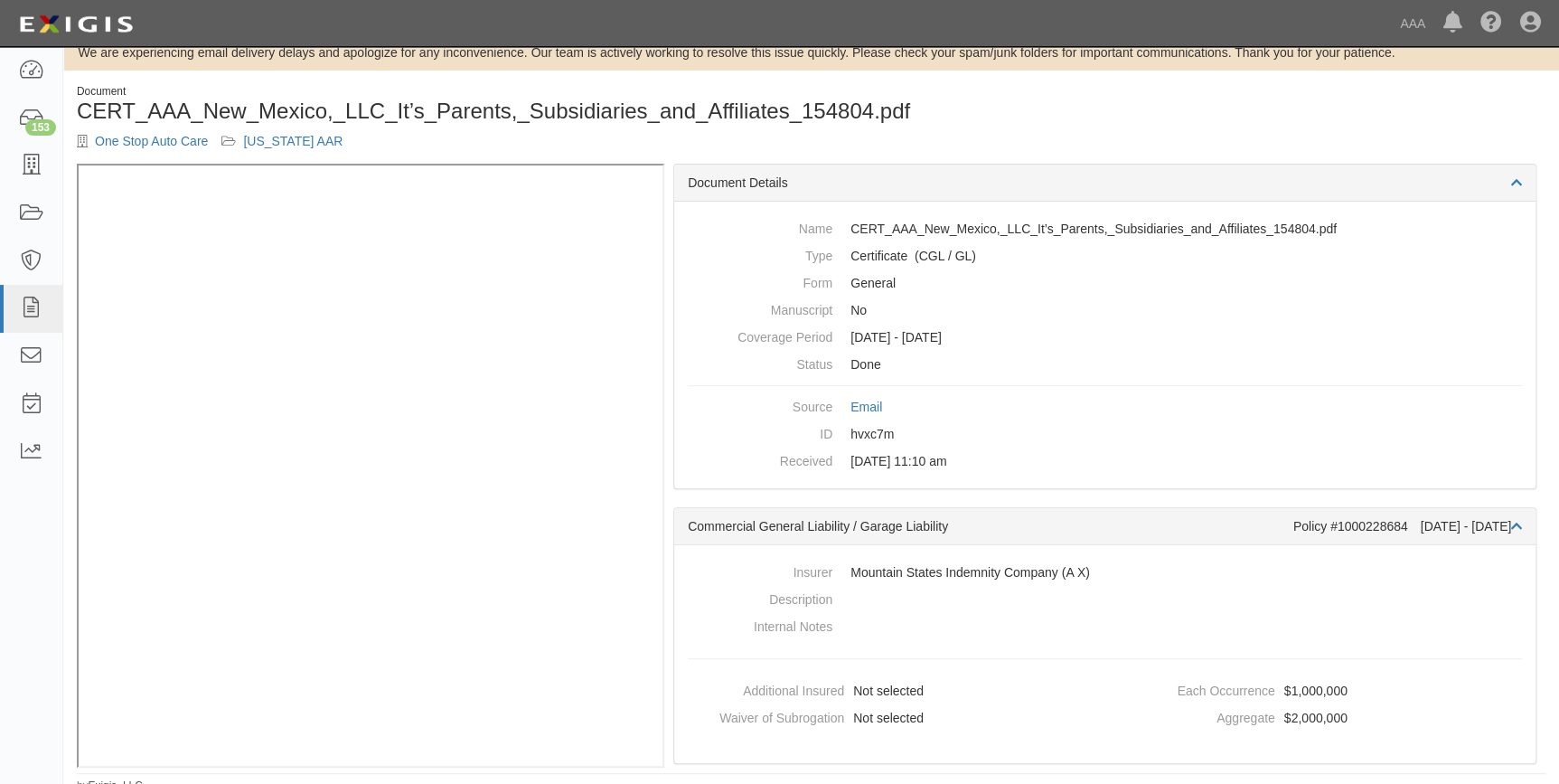
scroll to position [29, 0]
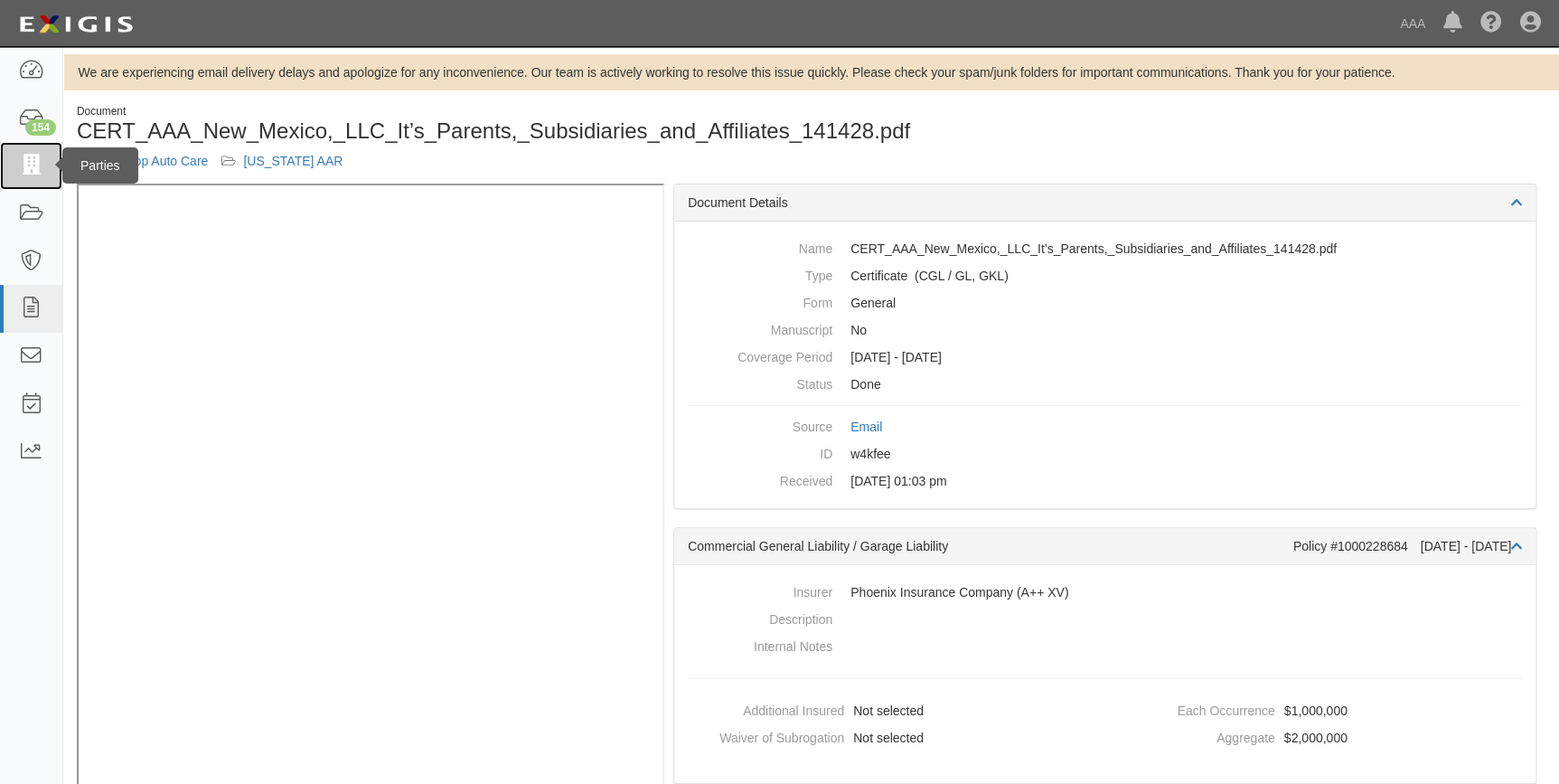
click at [24, 172] on icon at bounding box center [31, 166] width 25 height 20
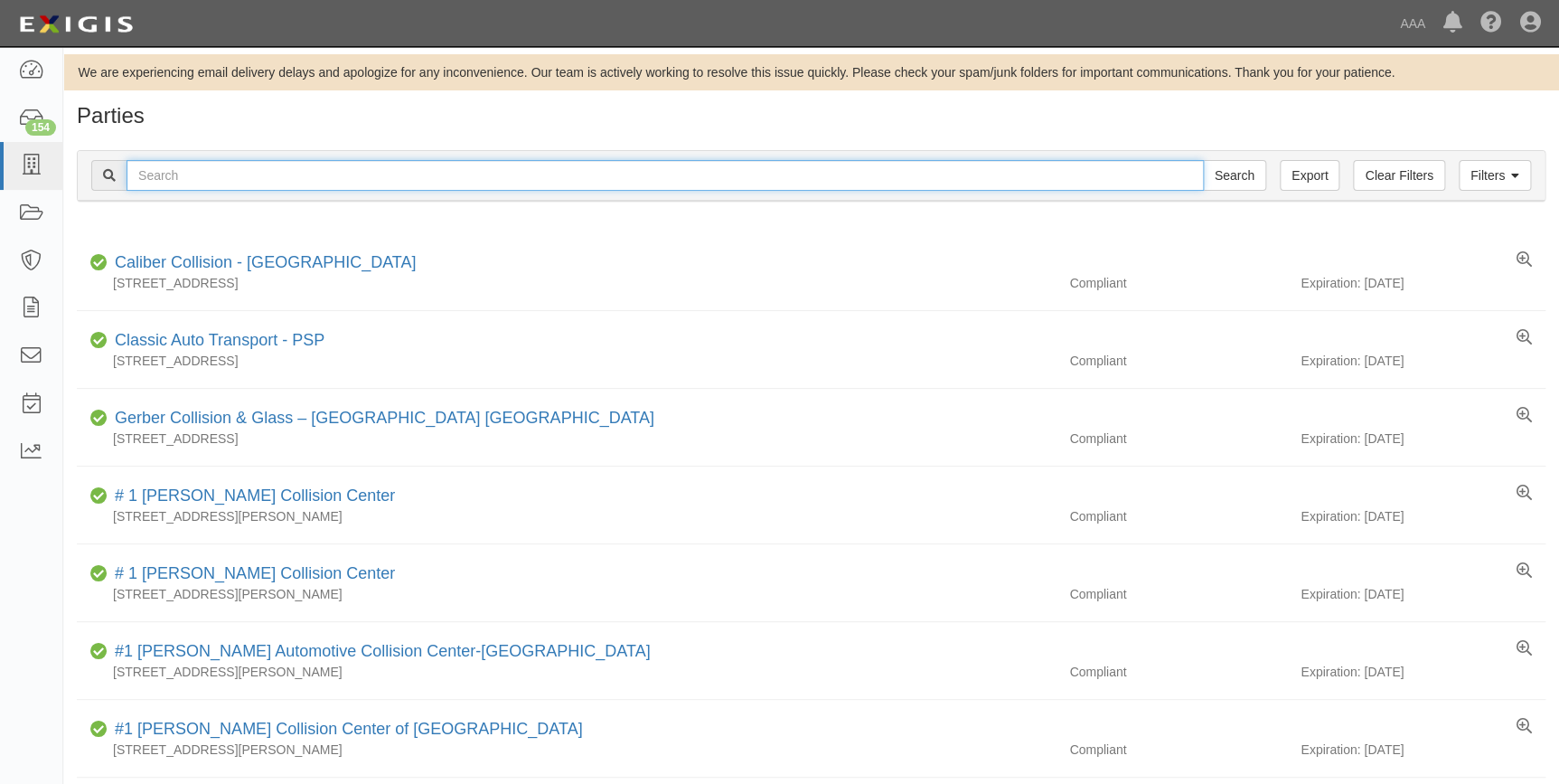
click at [257, 170] on input "text" at bounding box center [665, 175] width 1078 height 31
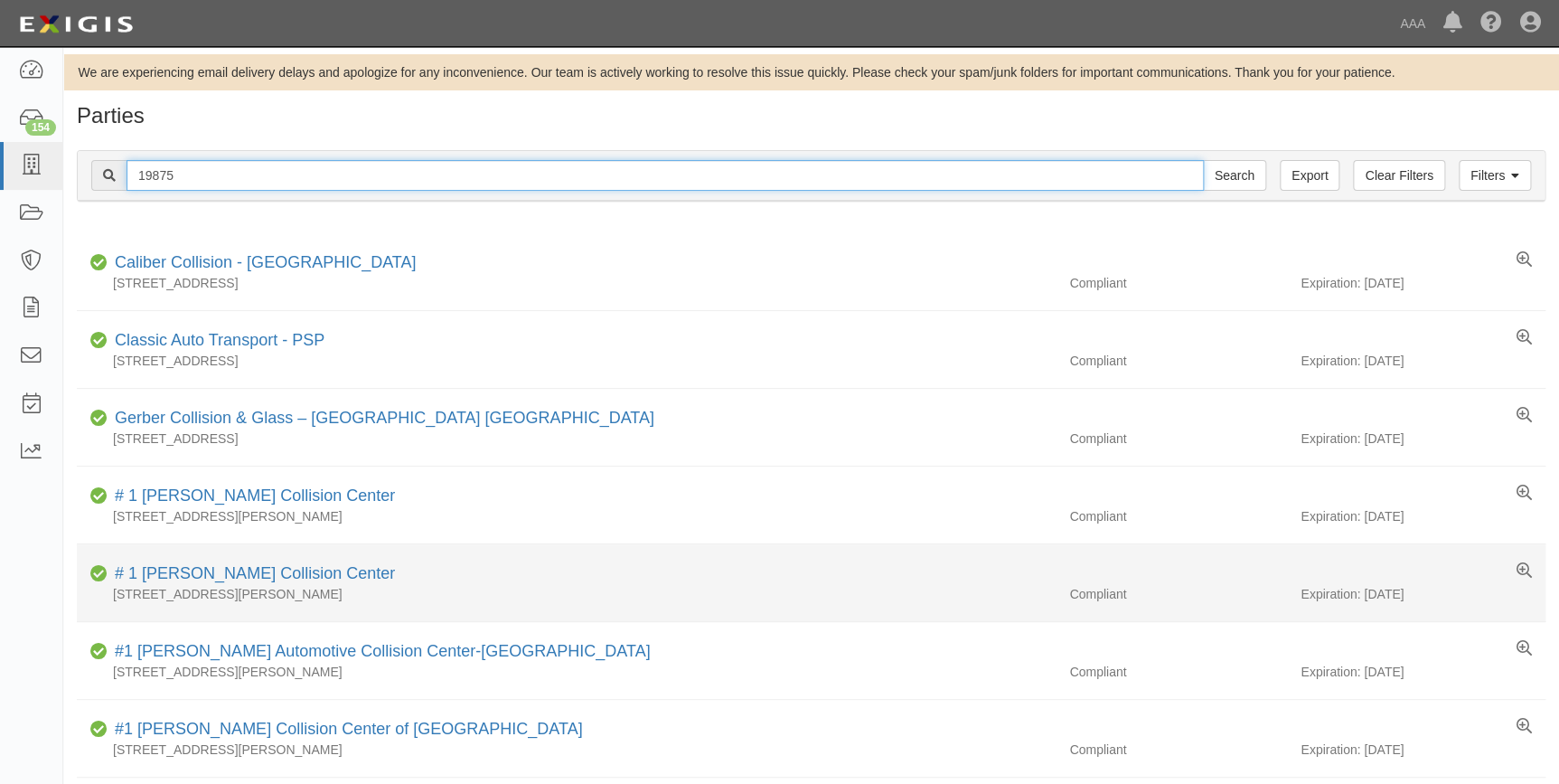
type input "19875"
click at [1203, 160] on input "Search" at bounding box center [1235, 175] width 63 height 31
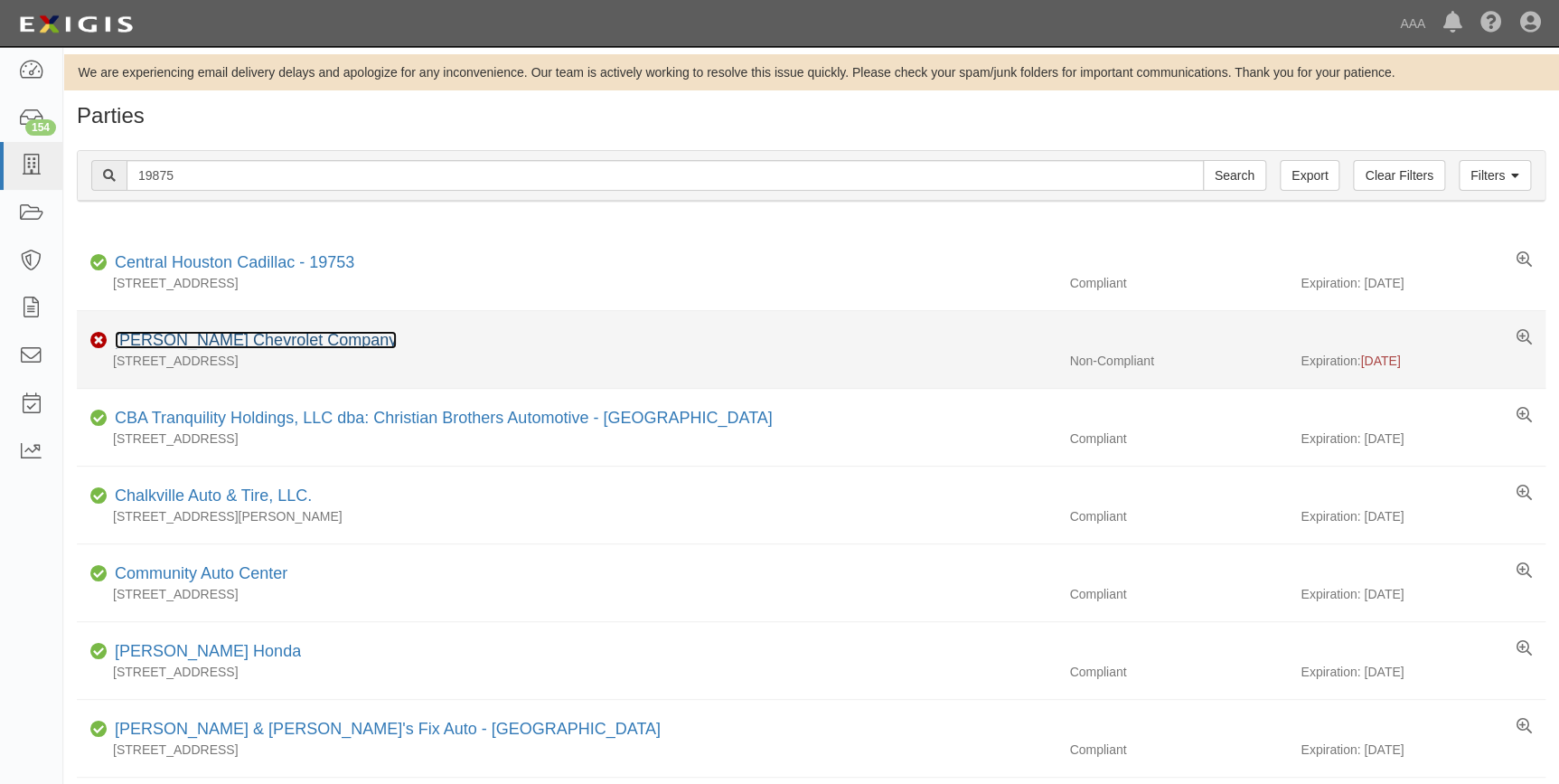
click at [273, 338] on link "[PERSON_NAME] Chevrolet Company" at bounding box center [256, 340] width 282 height 19
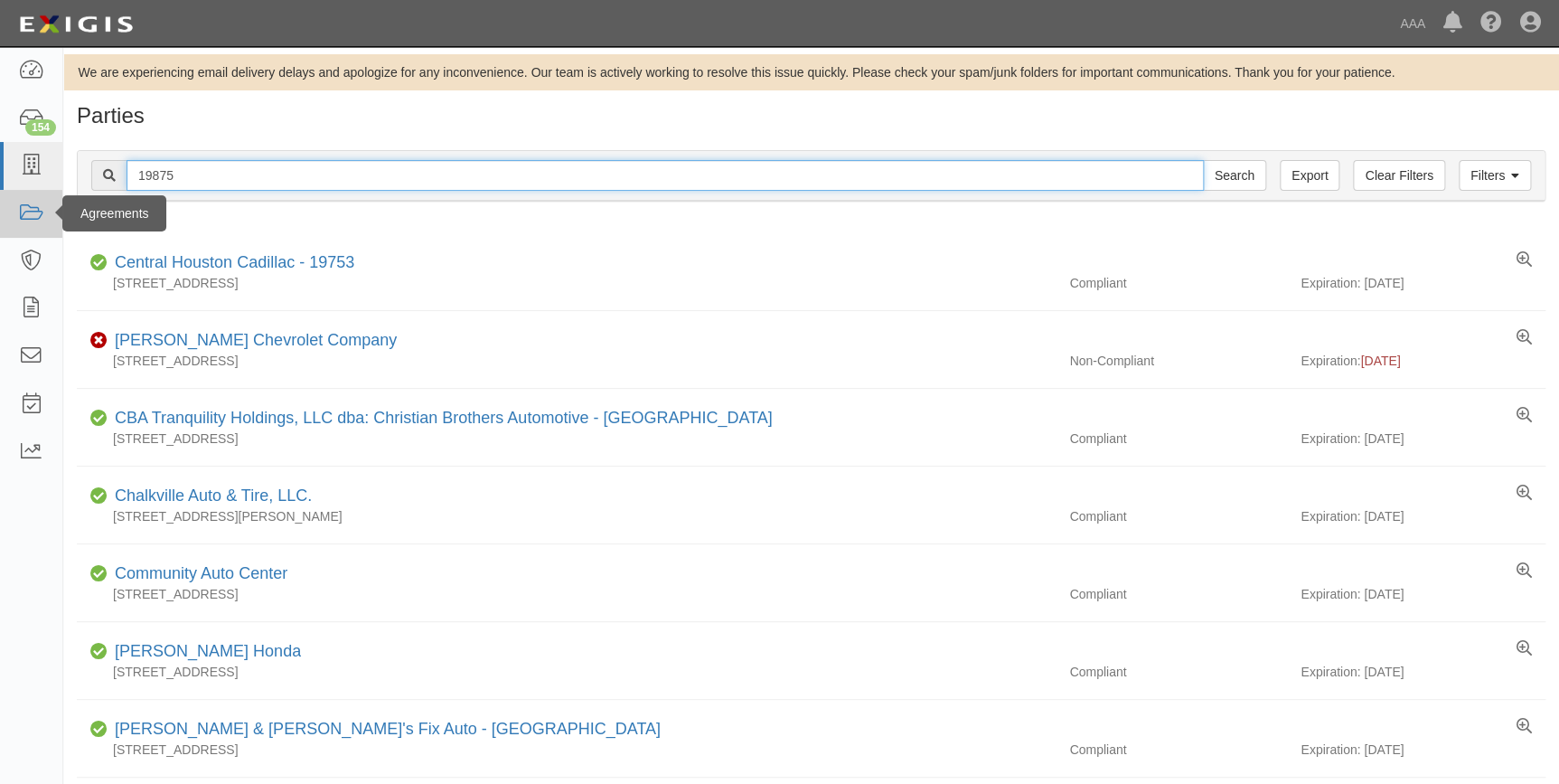
drag, startPoint x: 256, startPoint y: 181, endPoint x: 16, endPoint y: 211, distance: 241.9
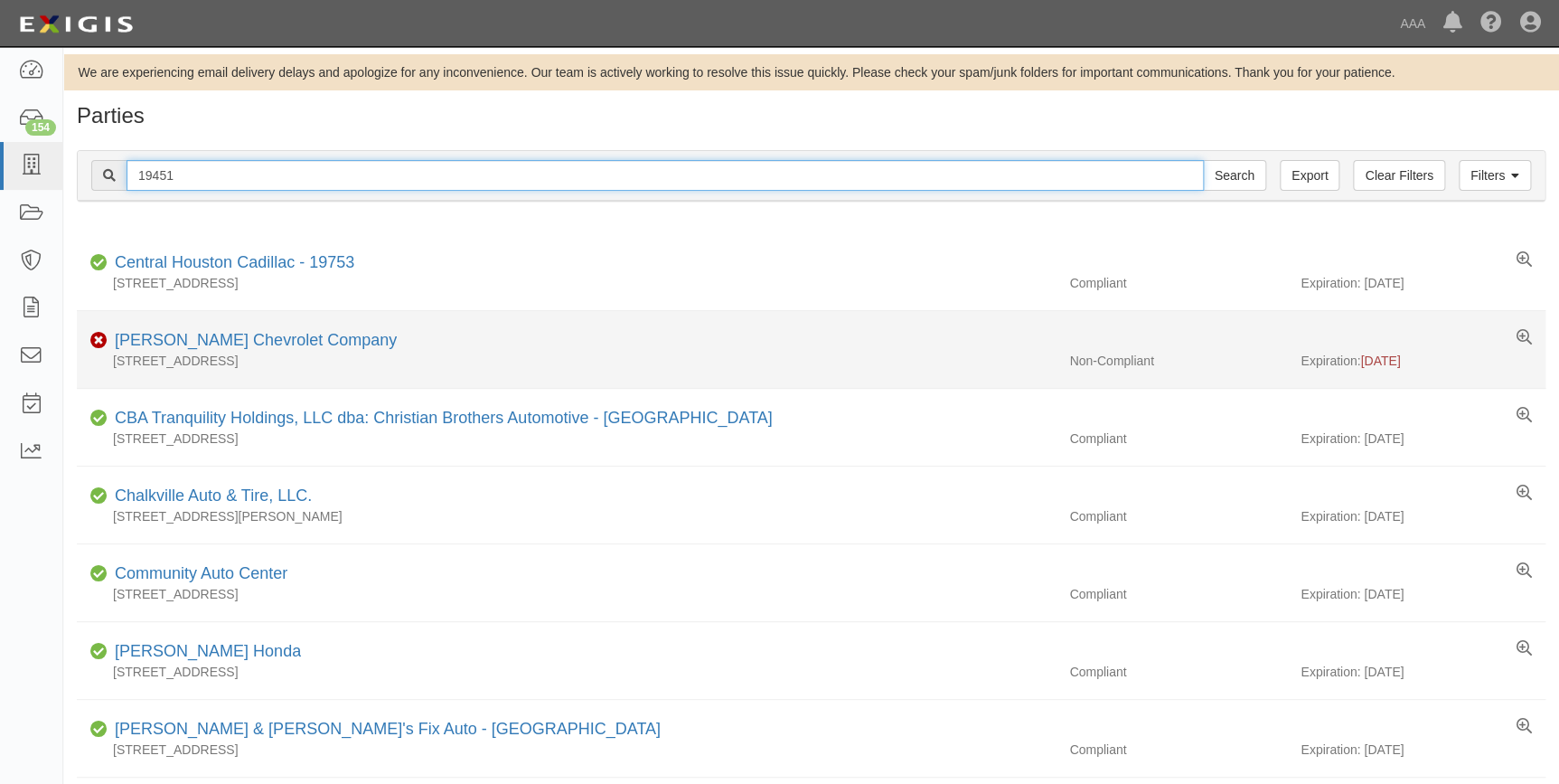
type input "19451"
click at [1203, 160] on input "Search" at bounding box center [1235, 175] width 63 height 31
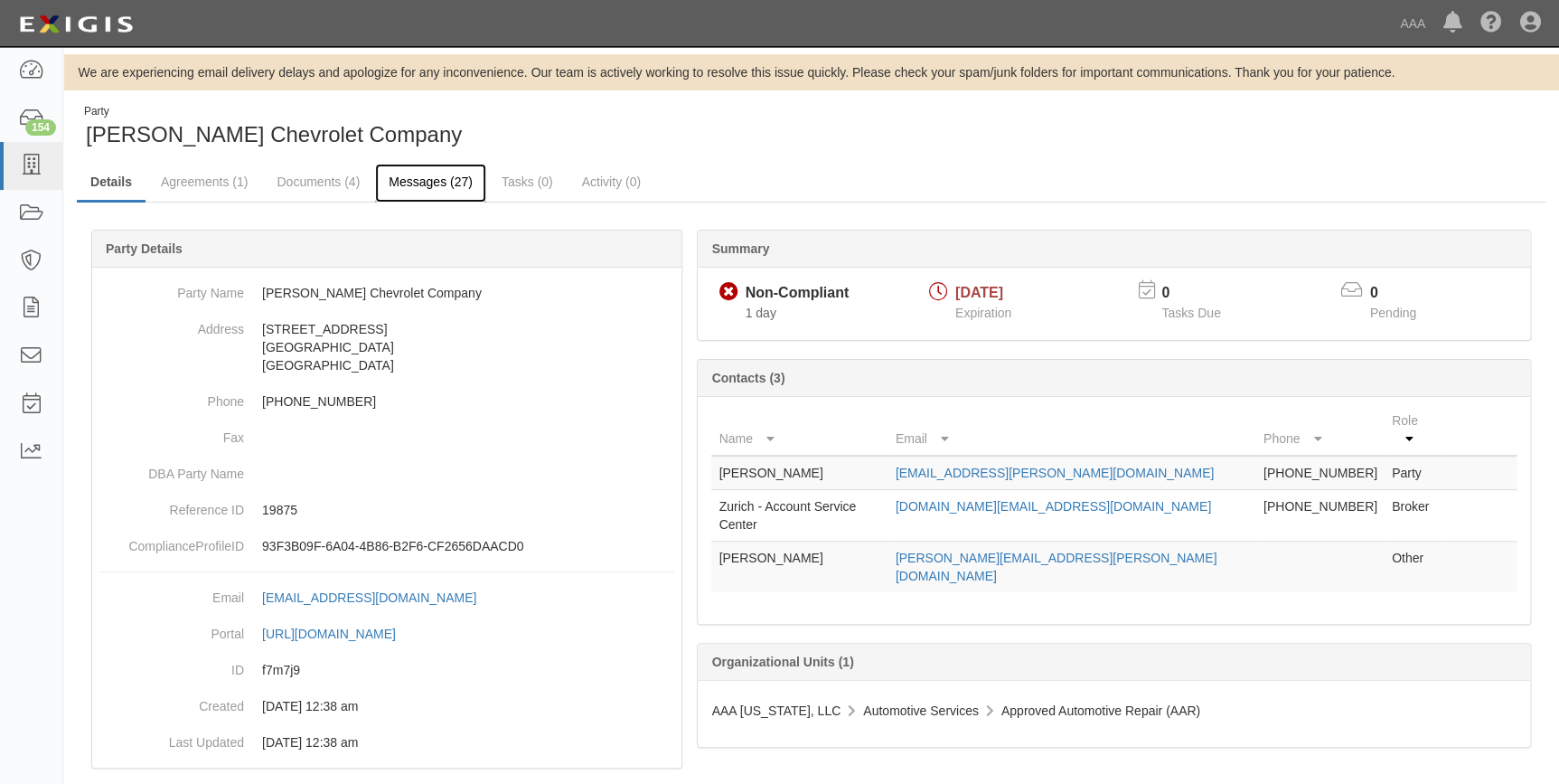
click at [445, 182] on link "Messages (27)" at bounding box center [431, 183] width 111 height 39
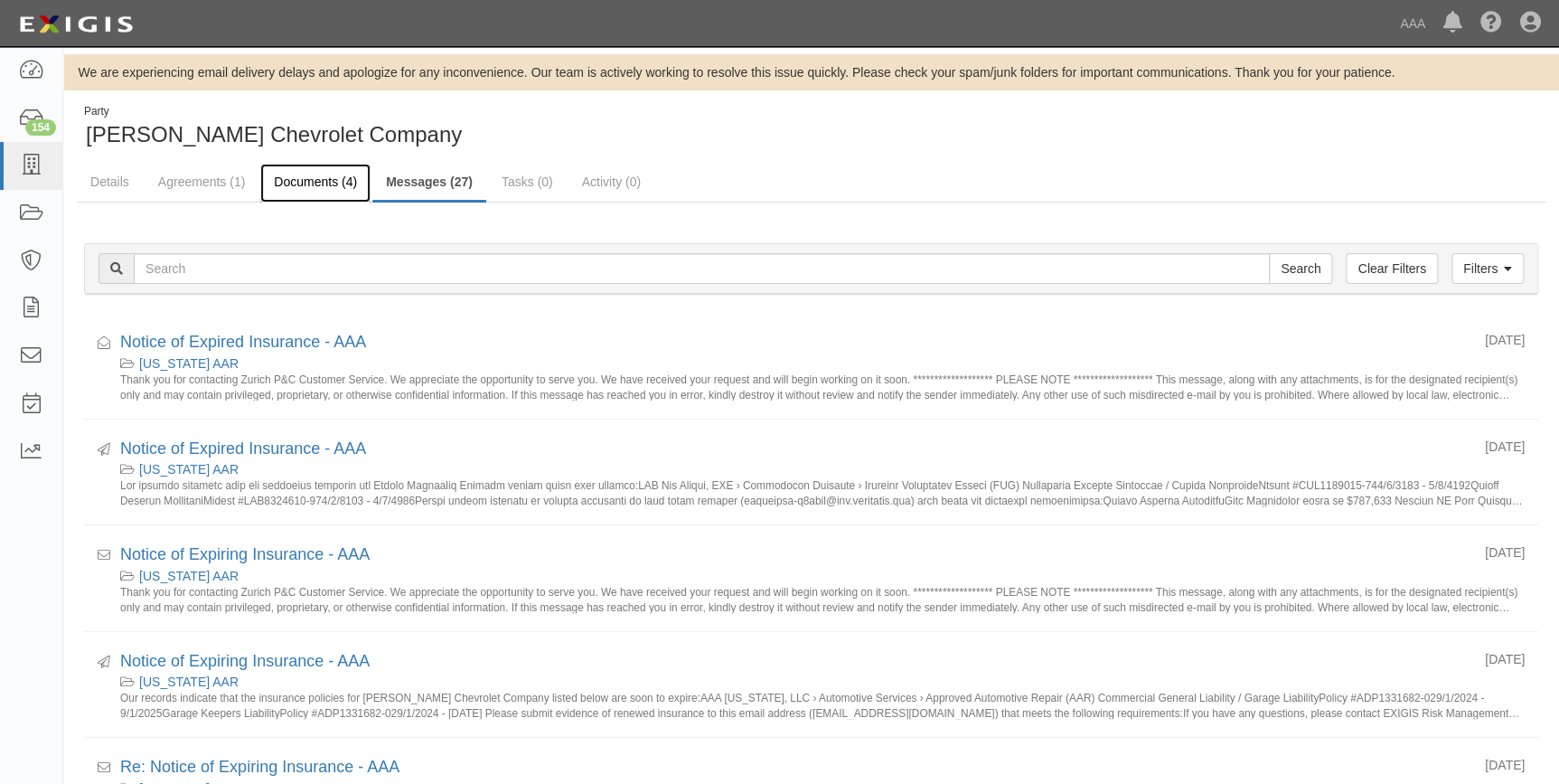
click at [302, 190] on link "Documents (4)" at bounding box center [315, 183] width 110 height 39
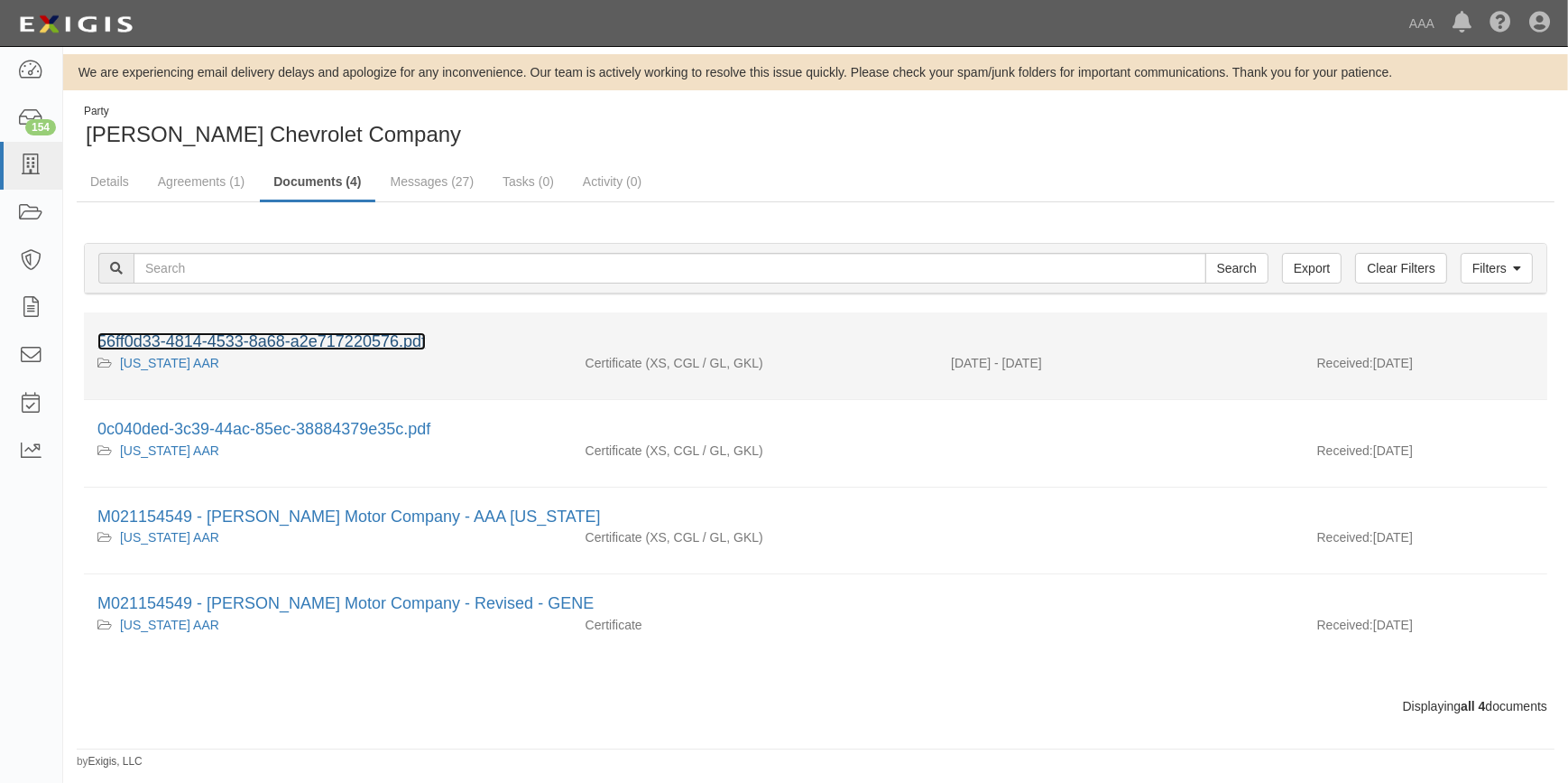
click at [278, 342] on link "56ff0d33-4814-4533-8a68-a2e717220576.pdf" at bounding box center [261, 342] width 328 height 19
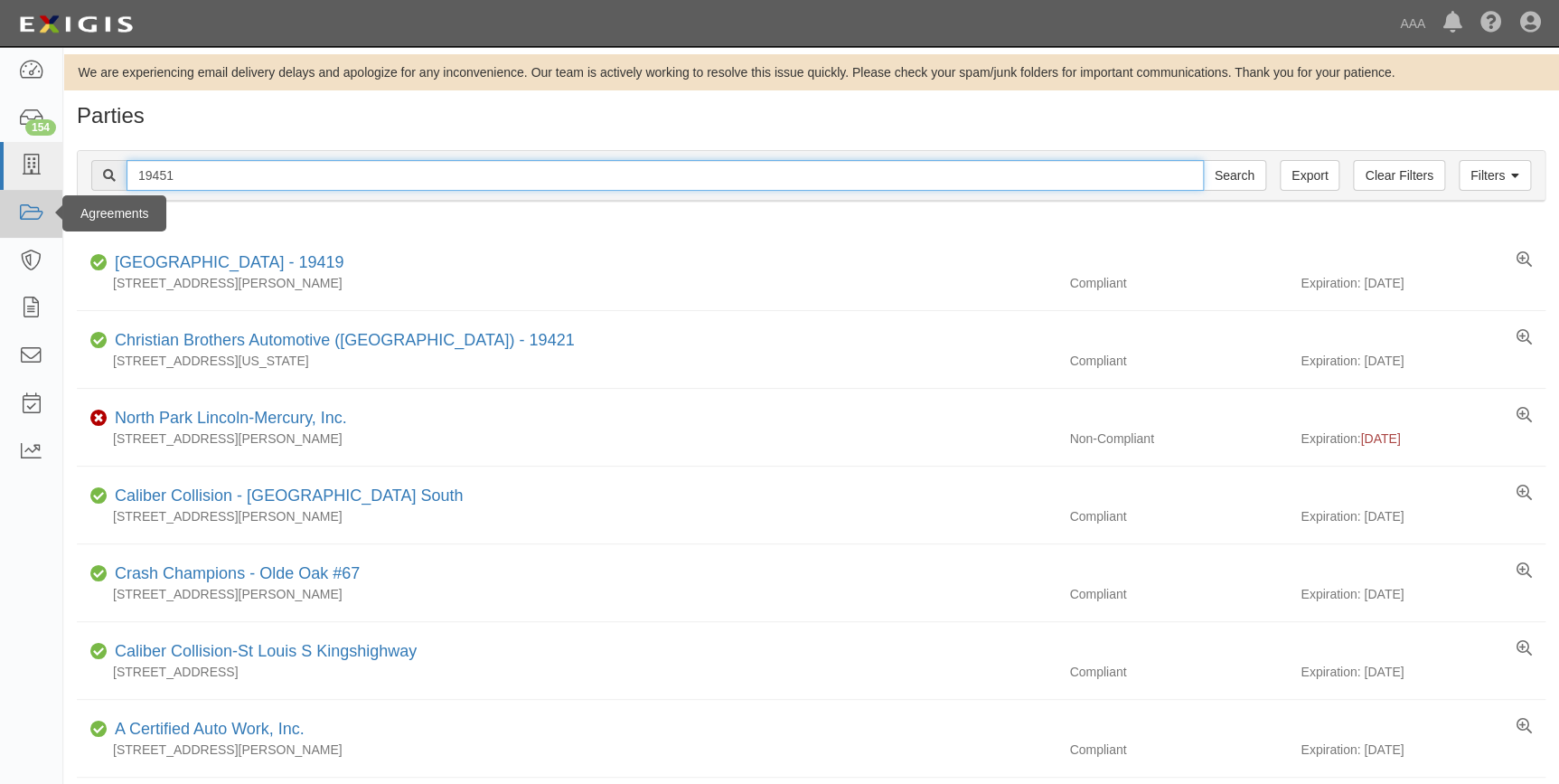
drag, startPoint x: 215, startPoint y: 165, endPoint x: 61, endPoint y: 203, distance: 158.6
click at [63, 202] on div "Filters Clear Filters Export 19451 Search Filters Compliance Status Compliant N…" at bounding box center [811, 178] width 1496 height 83
type input "19415"
click at [1203, 160] on input "Search" at bounding box center [1235, 175] width 63 height 31
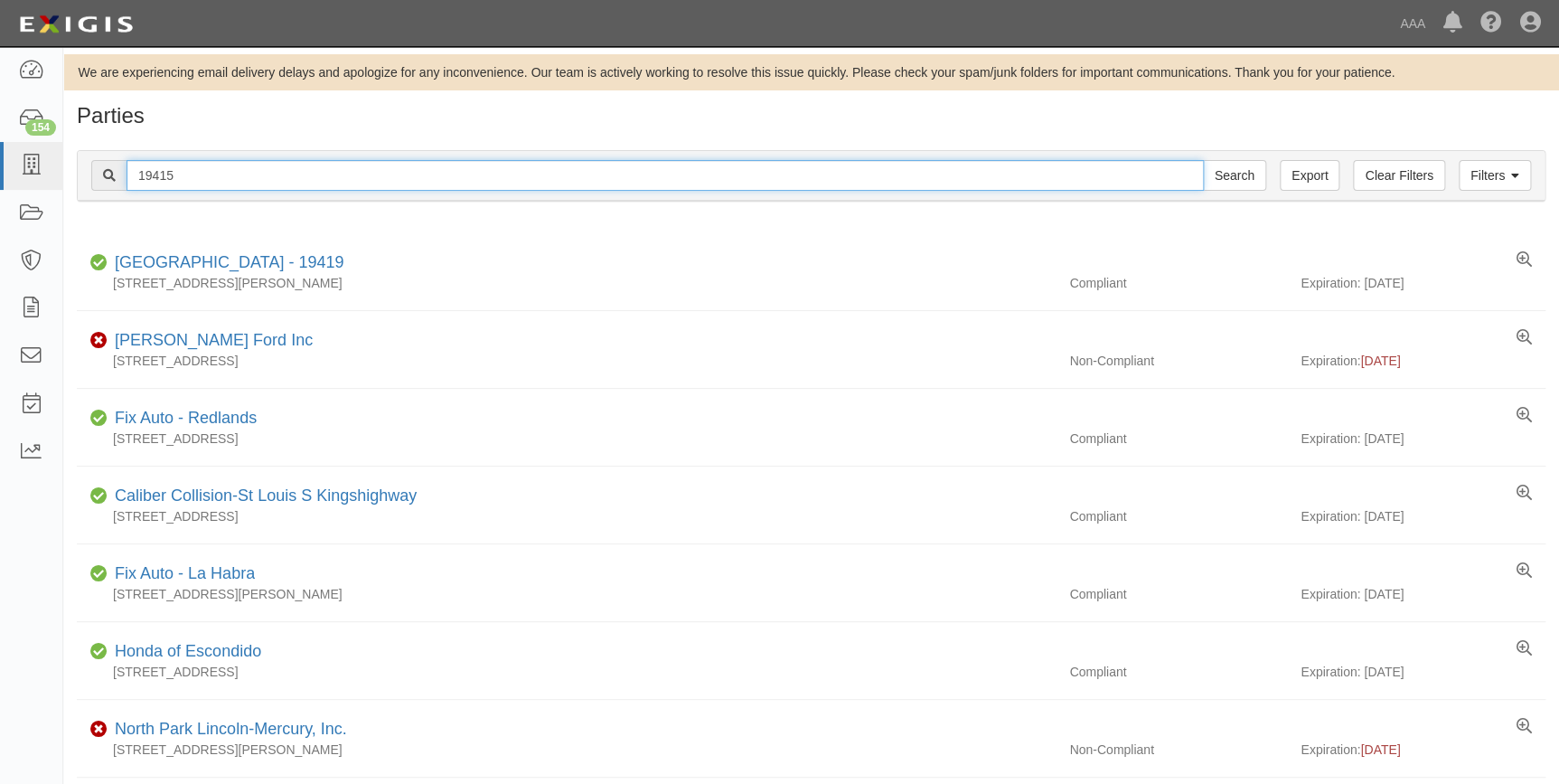
drag, startPoint x: 227, startPoint y: 177, endPoint x: 78, endPoint y: 196, distance: 150.2
click at [78, 194] on div "Filters Clear Filters Export 19415 Search Filters" at bounding box center [811, 176] width 1467 height 50
type input "20581"
click at [1203, 160] on input "Search" at bounding box center [1235, 175] width 63 height 31
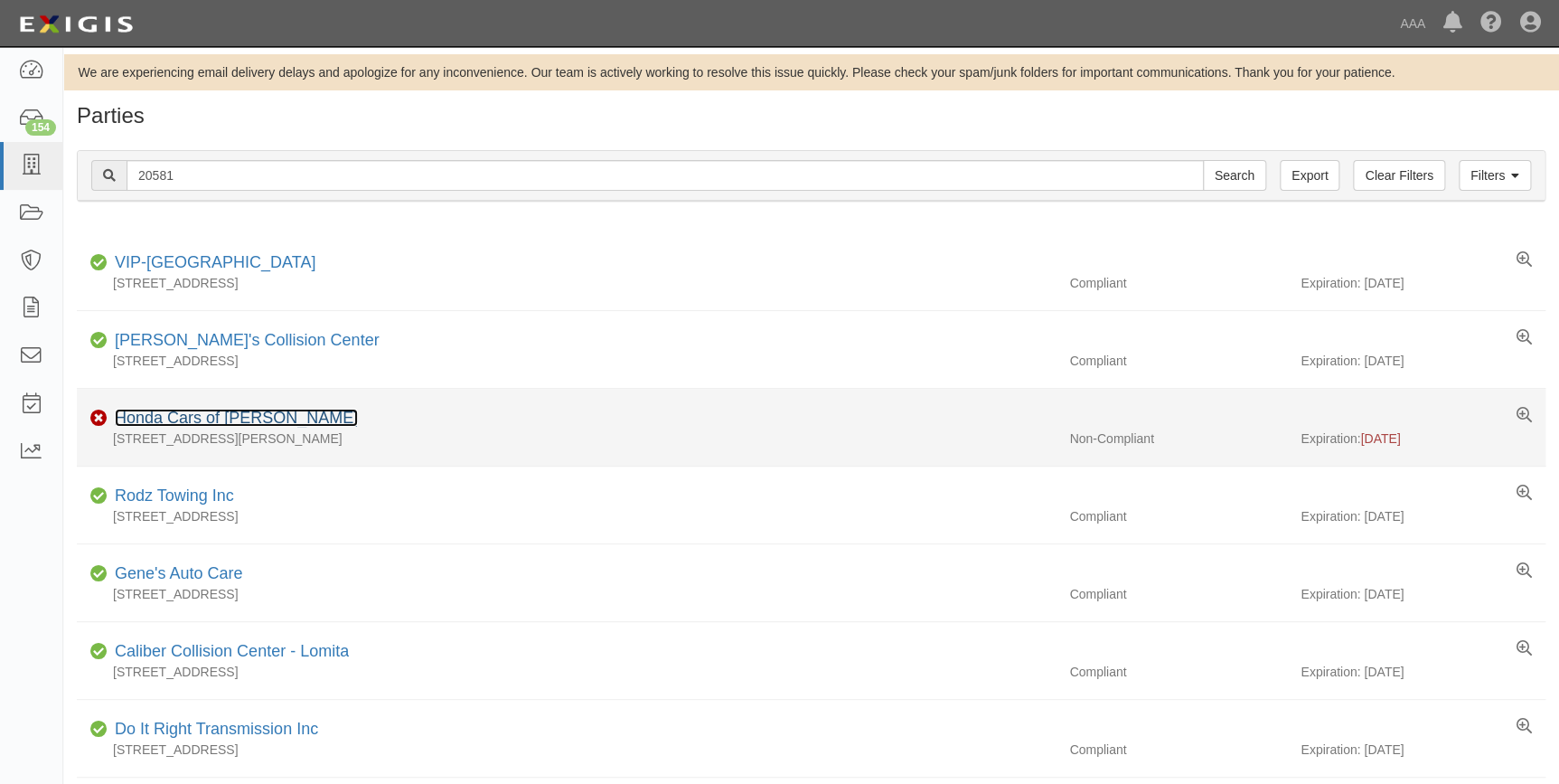
click at [240, 414] on link "Honda Cars of McKinney" at bounding box center [236, 418] width 243 height 19
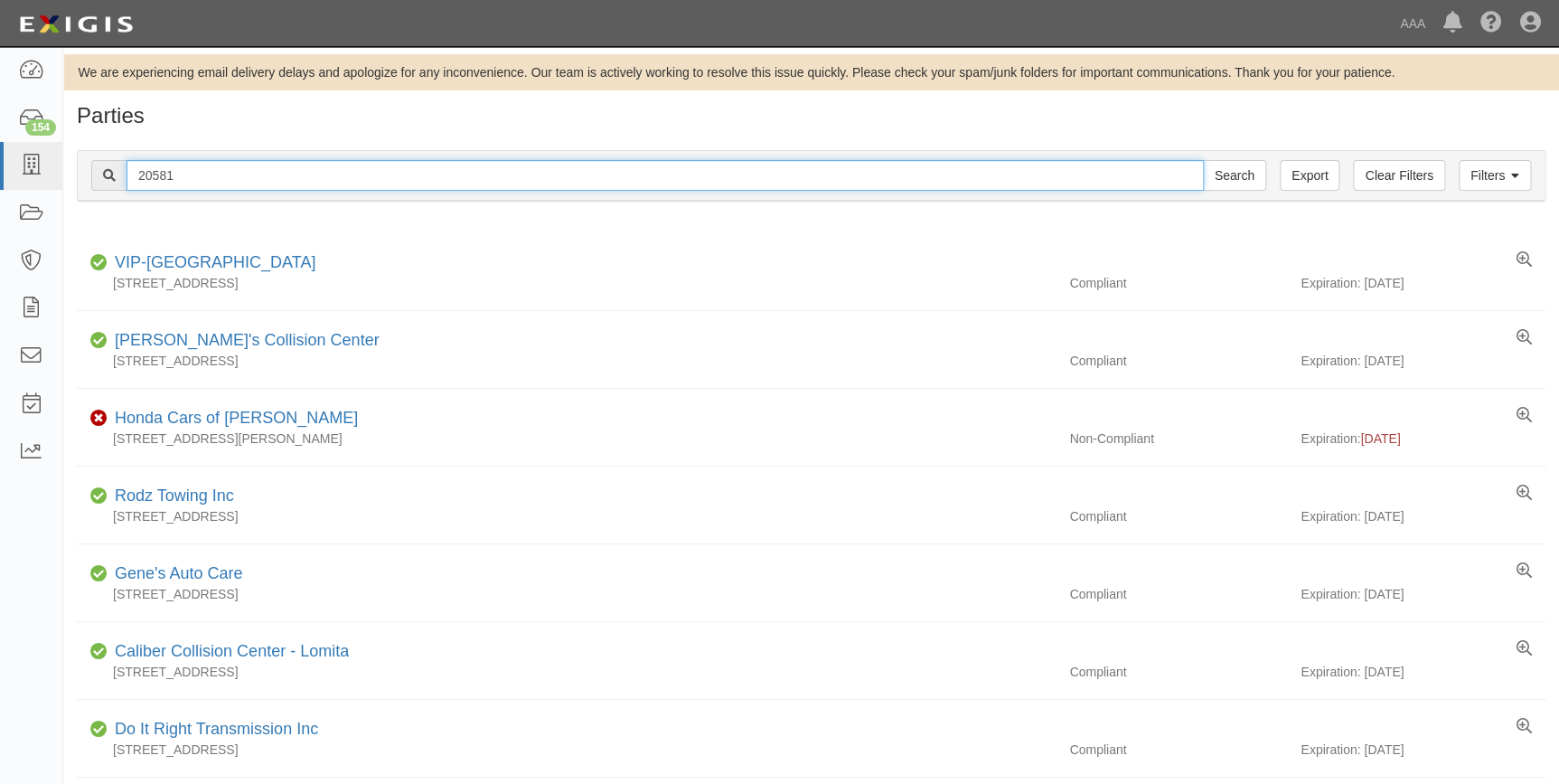
drag, startPoint x: 273, startPoint y: 173, endPoint x: -11, endPoint y: 196, distance: 284.9
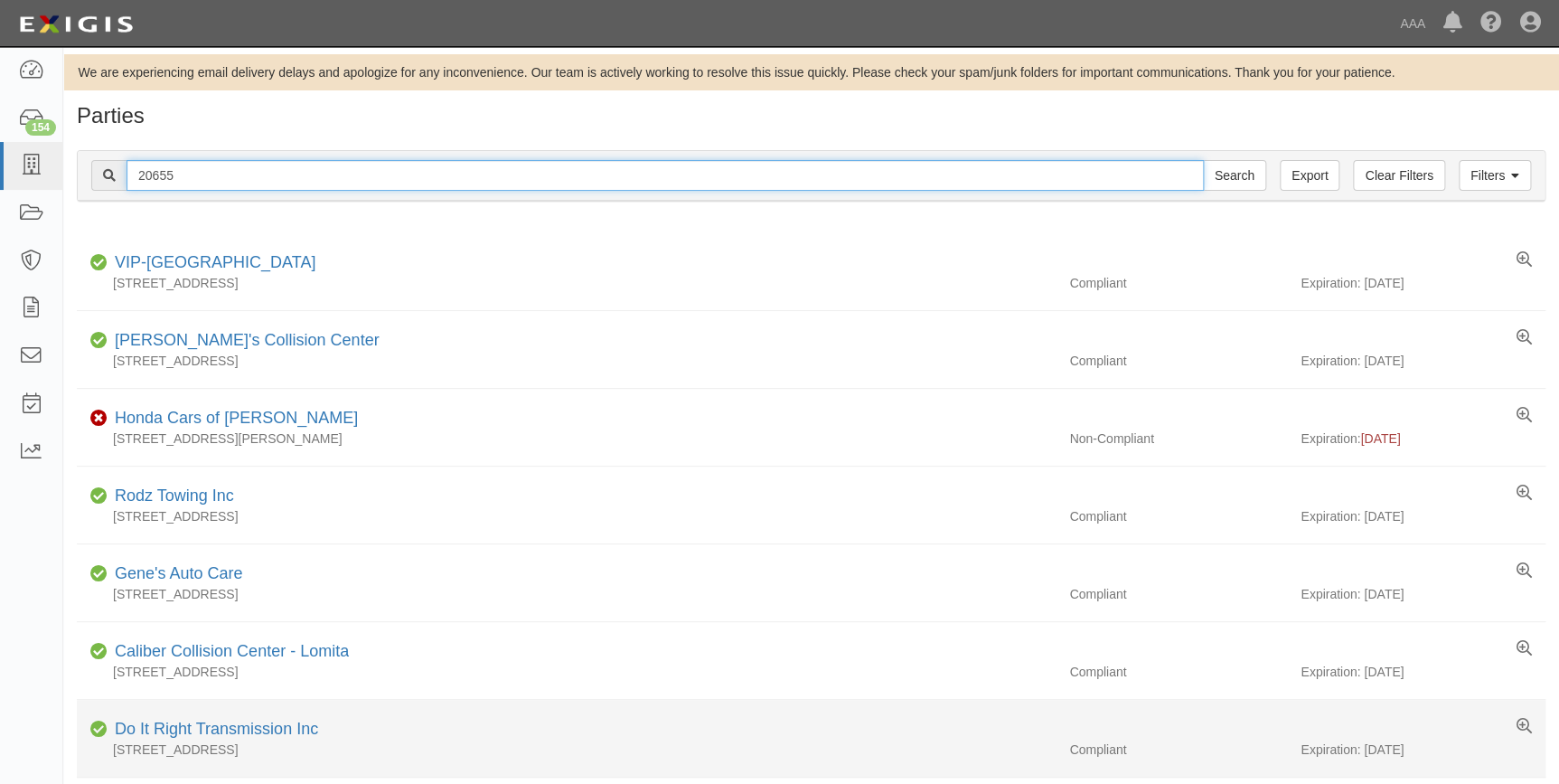
type input "20655"
click at [1203, 160] on input "Search" at bounding box center [1235, 175] width 63 height 31
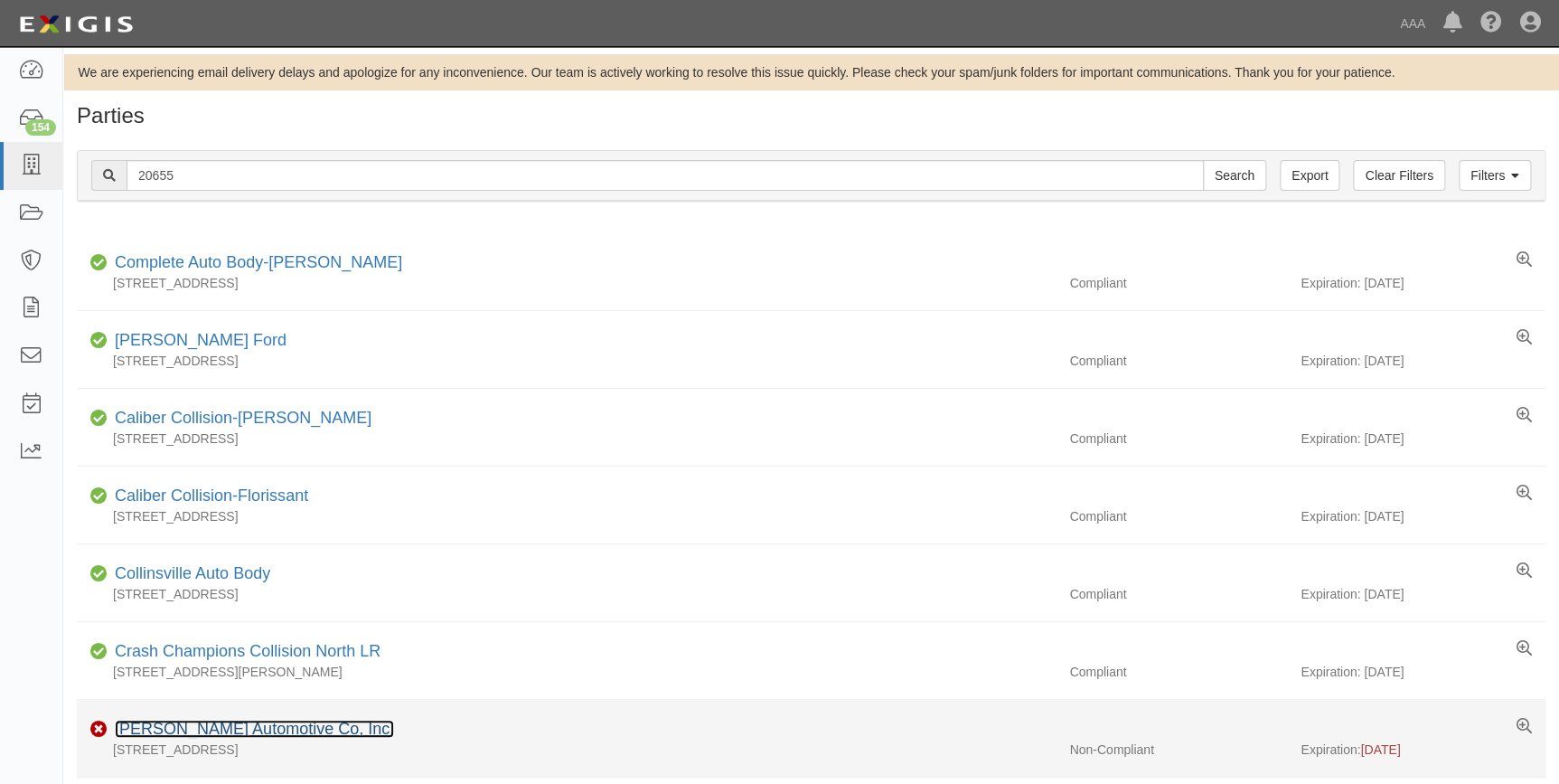
click at [185, 728] on link "[PERSON_NAME] Automotive Co, Inc." at bounding box center [254, 728] width 279 height 19
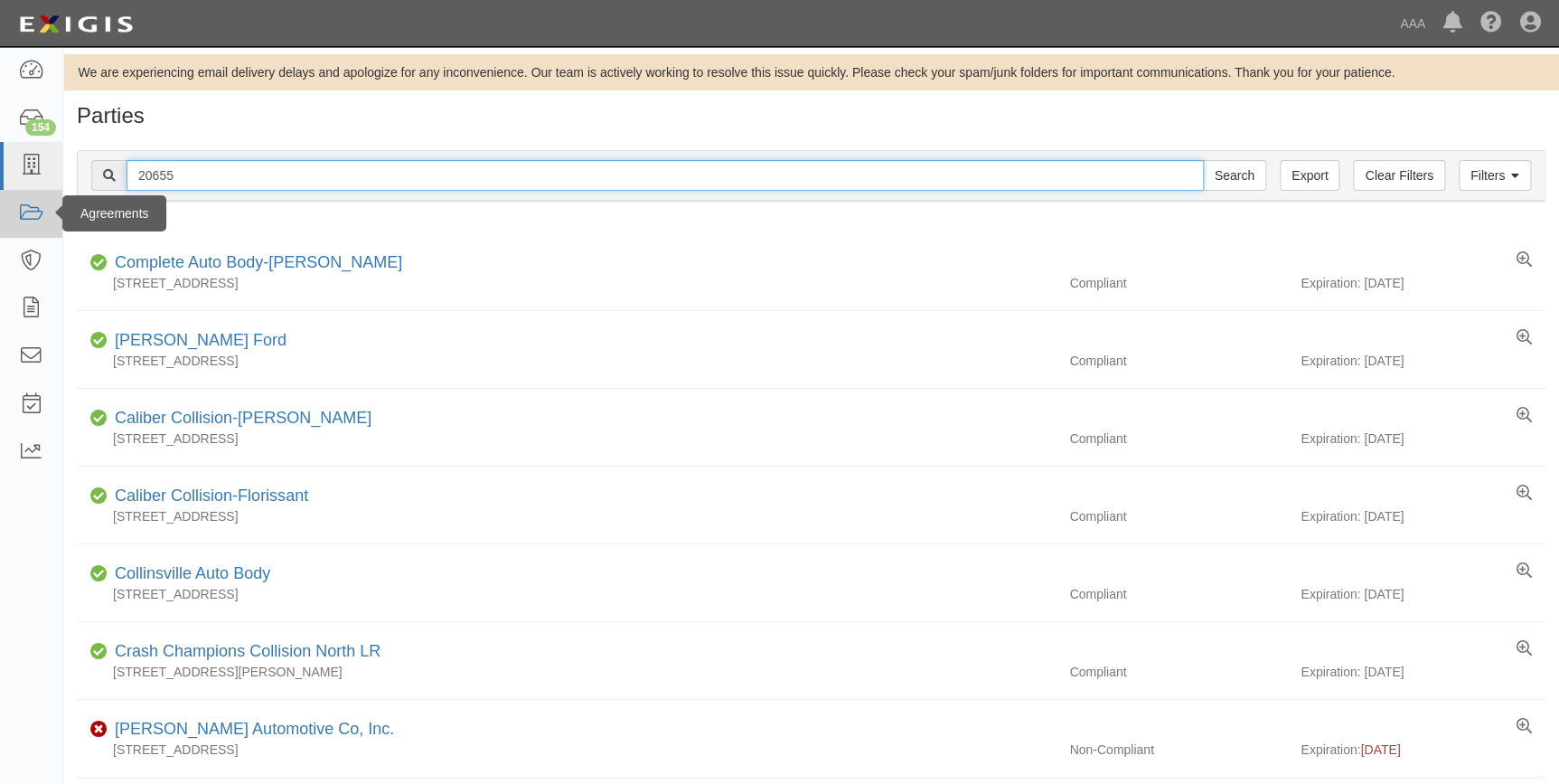
drag, startPoint x: 177, startPoint y: 185, endPoint x: 42, endPoint y: 206, distance: 136.6
type input "23227"
click at [1203, 160] on input "Search" at bounding box center [1235, 175] width 63 height 31
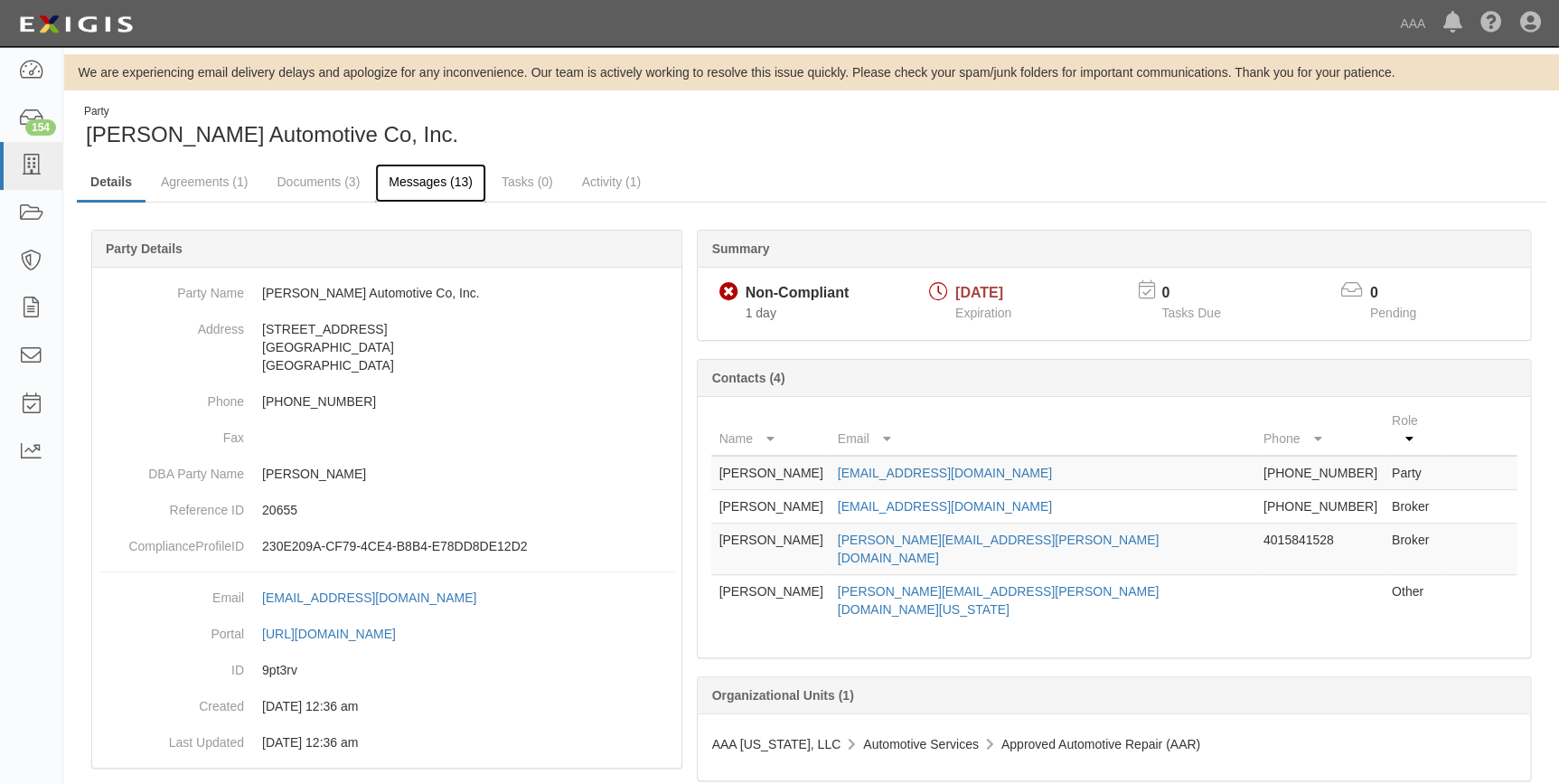
click at [429, 185] on link "Messages (13)" at bounding box center [431, 183] width 111 height 39
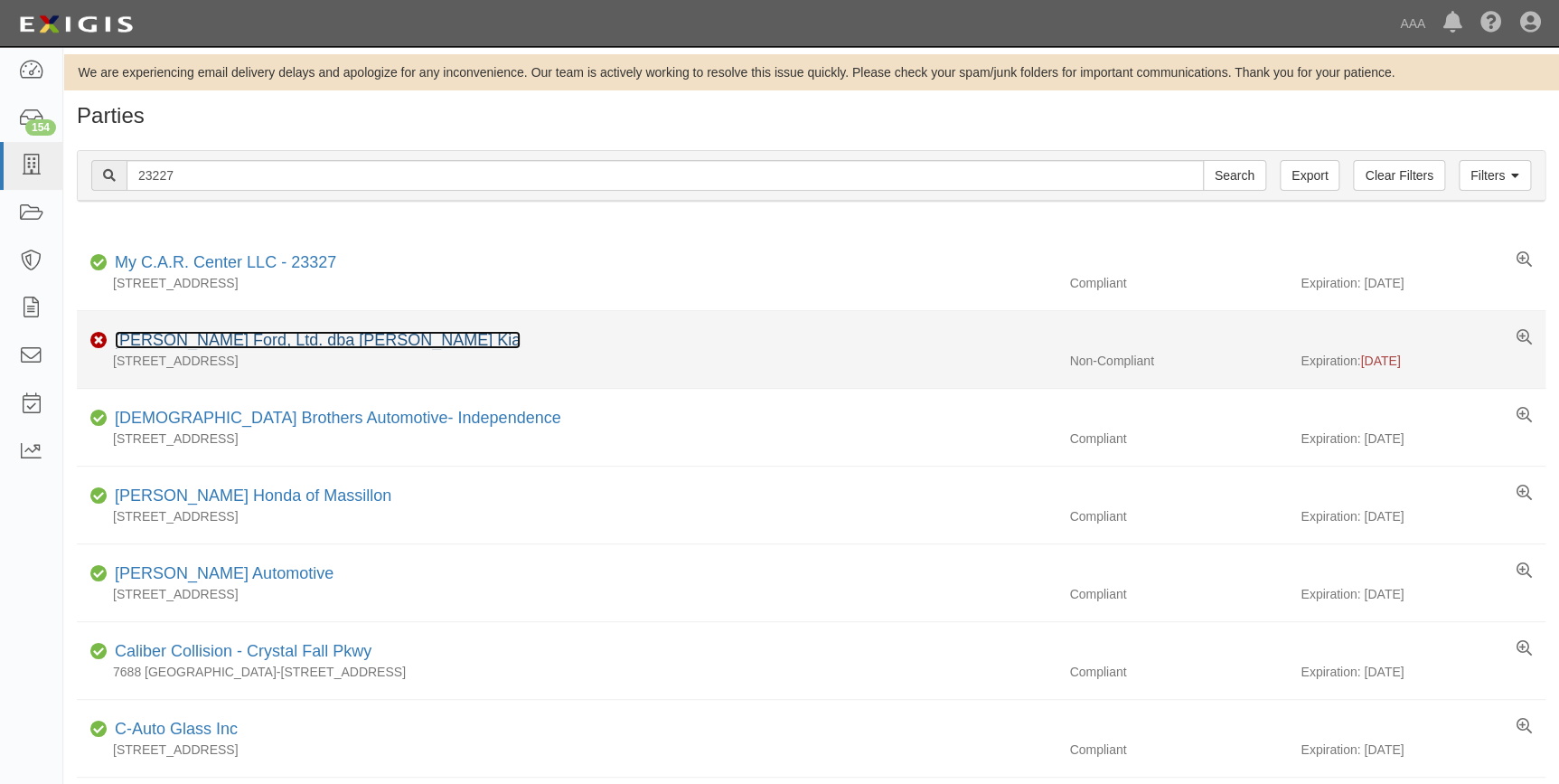
drag, startPoint x: 0, startPoint y: 0, endPoint x: 205, endPoint y: 334, distance: 391.9
click at [205, 334] on link "[PERSON_NAME] Ford, Ltd. dba [PERSON_NAME] Kia" at bounding box center [318, 340] width 406 height 19
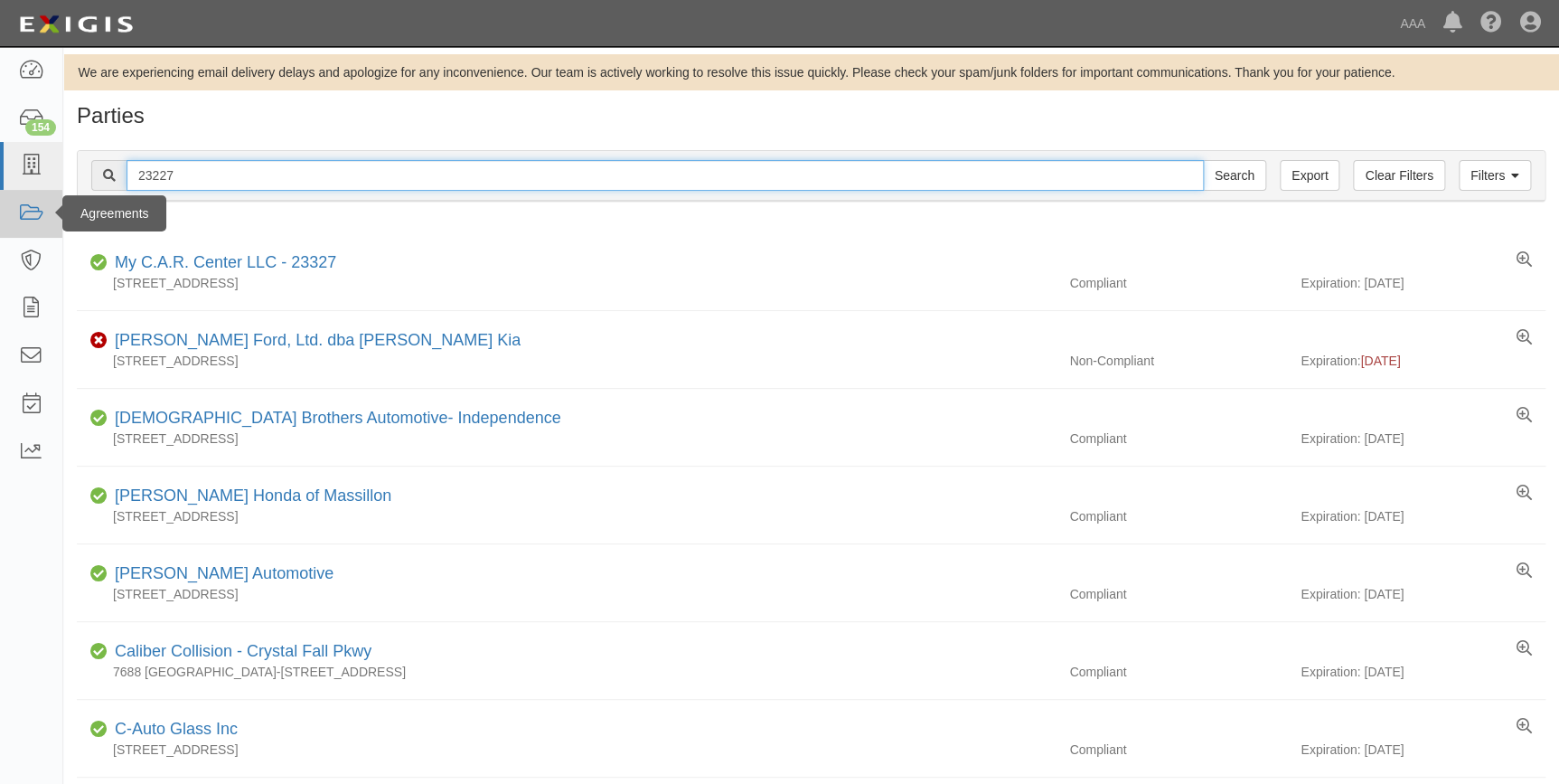
drag, startPoint x: 196, startPoint y: 177, endPoint x: 41, endPoint y: 198, distance: 156.4
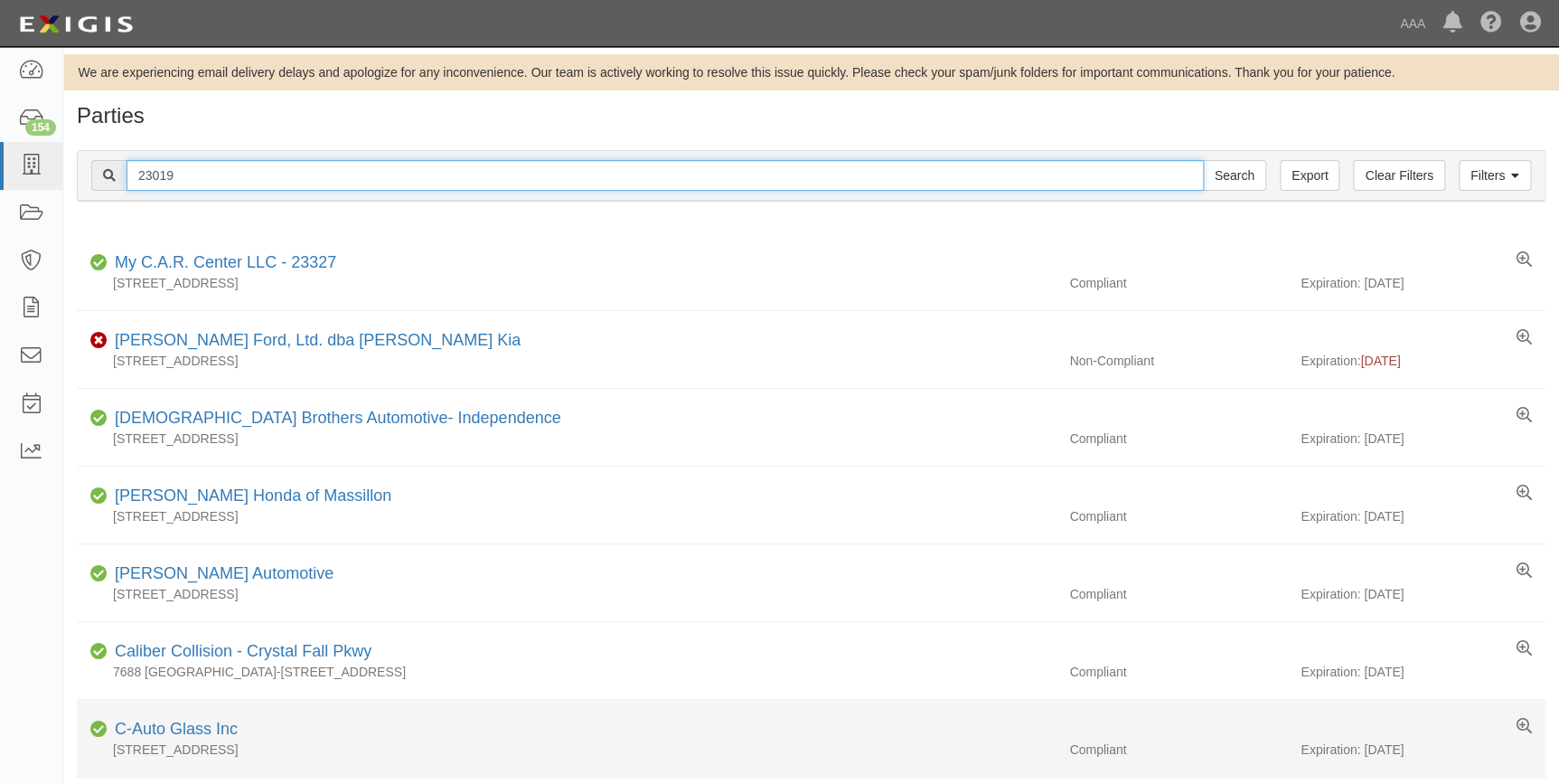
type input "23019"
click at [1203, 160] on input "Search" at bounding box center [1235, 175] width 63 height 31
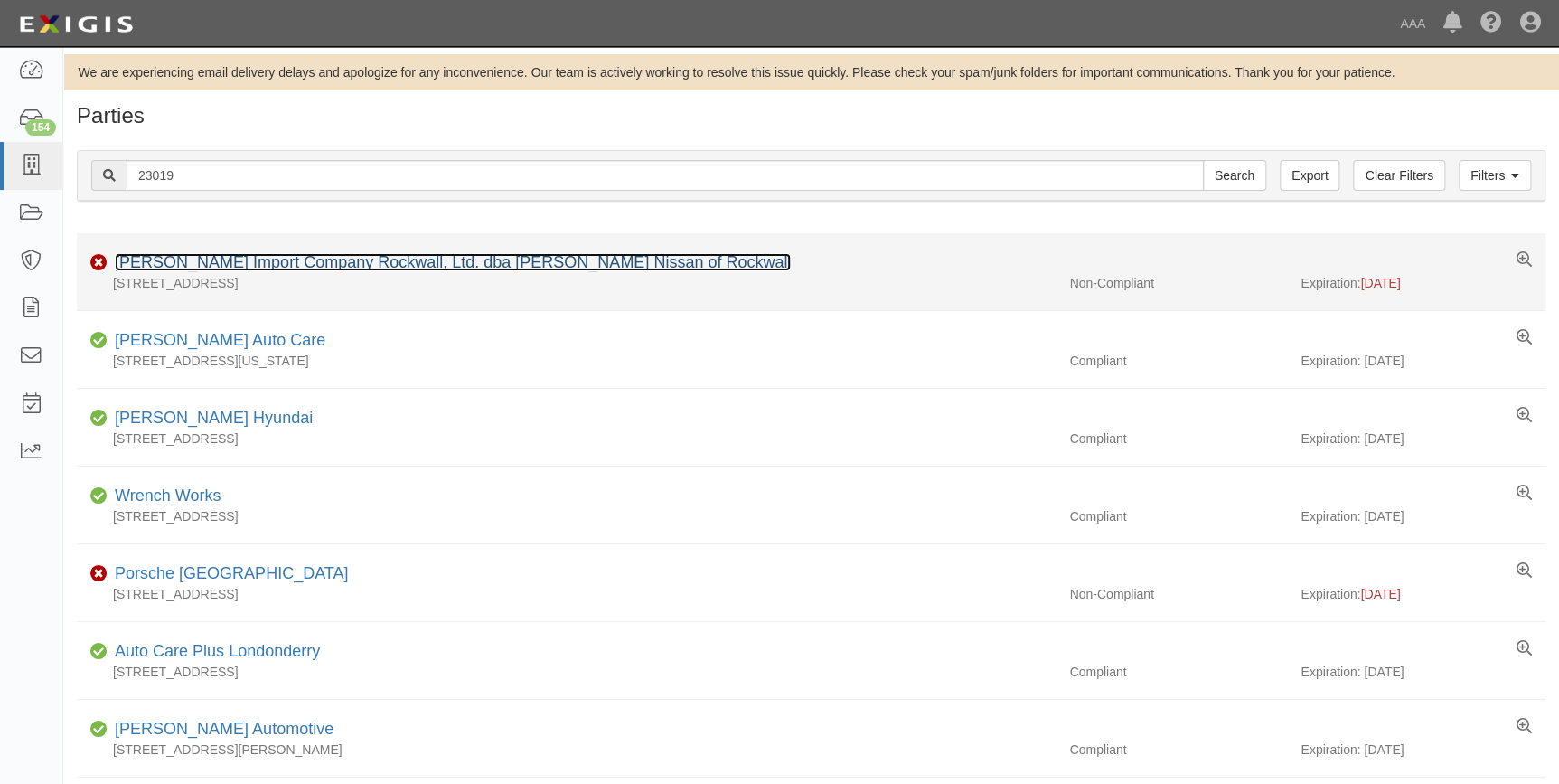
drag, startPoint x: 0, startPoint y: 0, endPoint x: 216, endPoint y: 266, distance: 342.7
click at [216, 266] on link "Cavender Import Company Rockwall, Ltd. dba Cavender Nissan of Rockwall" at bounding box center [453, 262] width 677 height 19
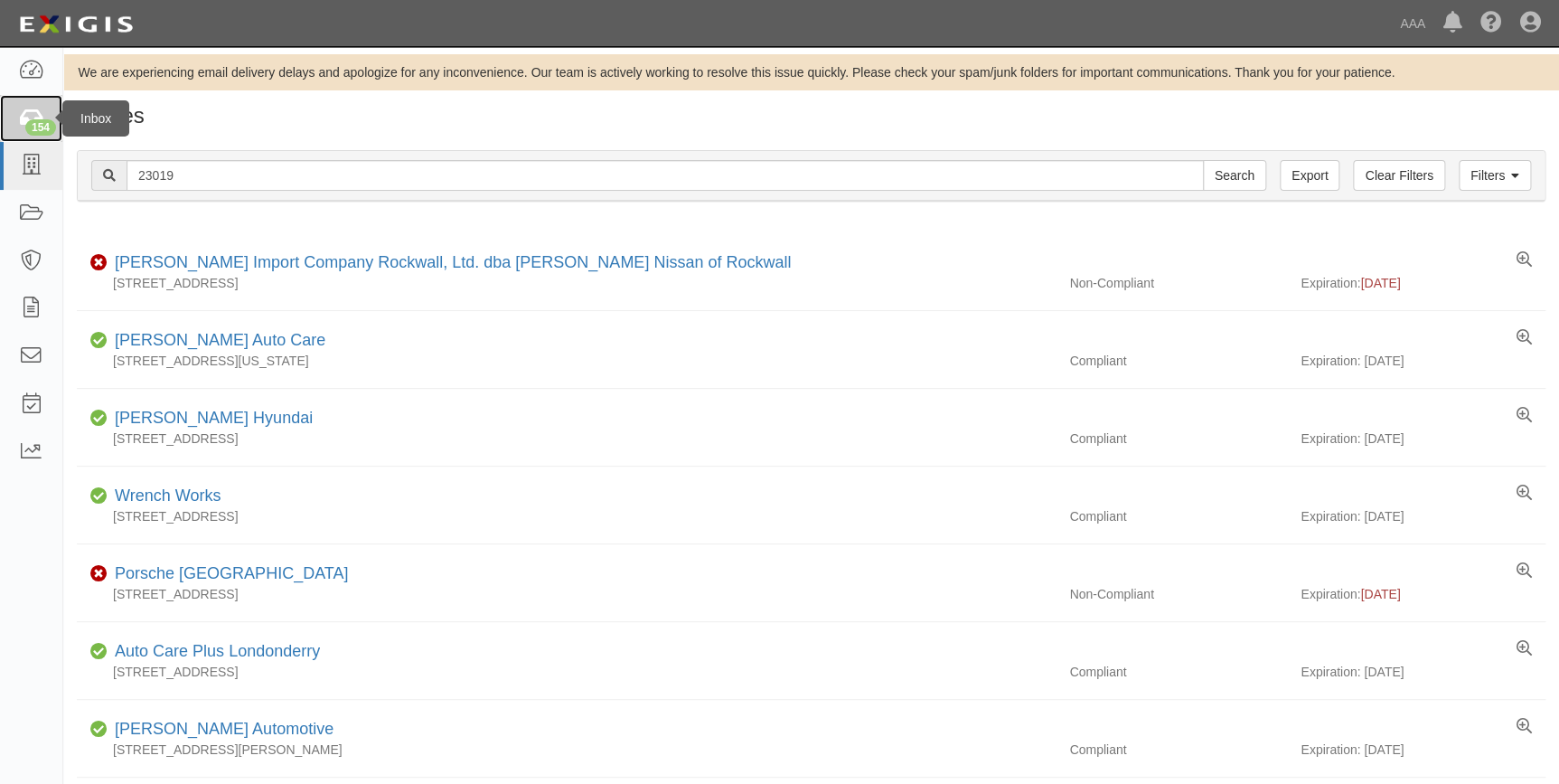
click at [30, 129] on div "154" at bounding box center [40, 128] width 31 height 17
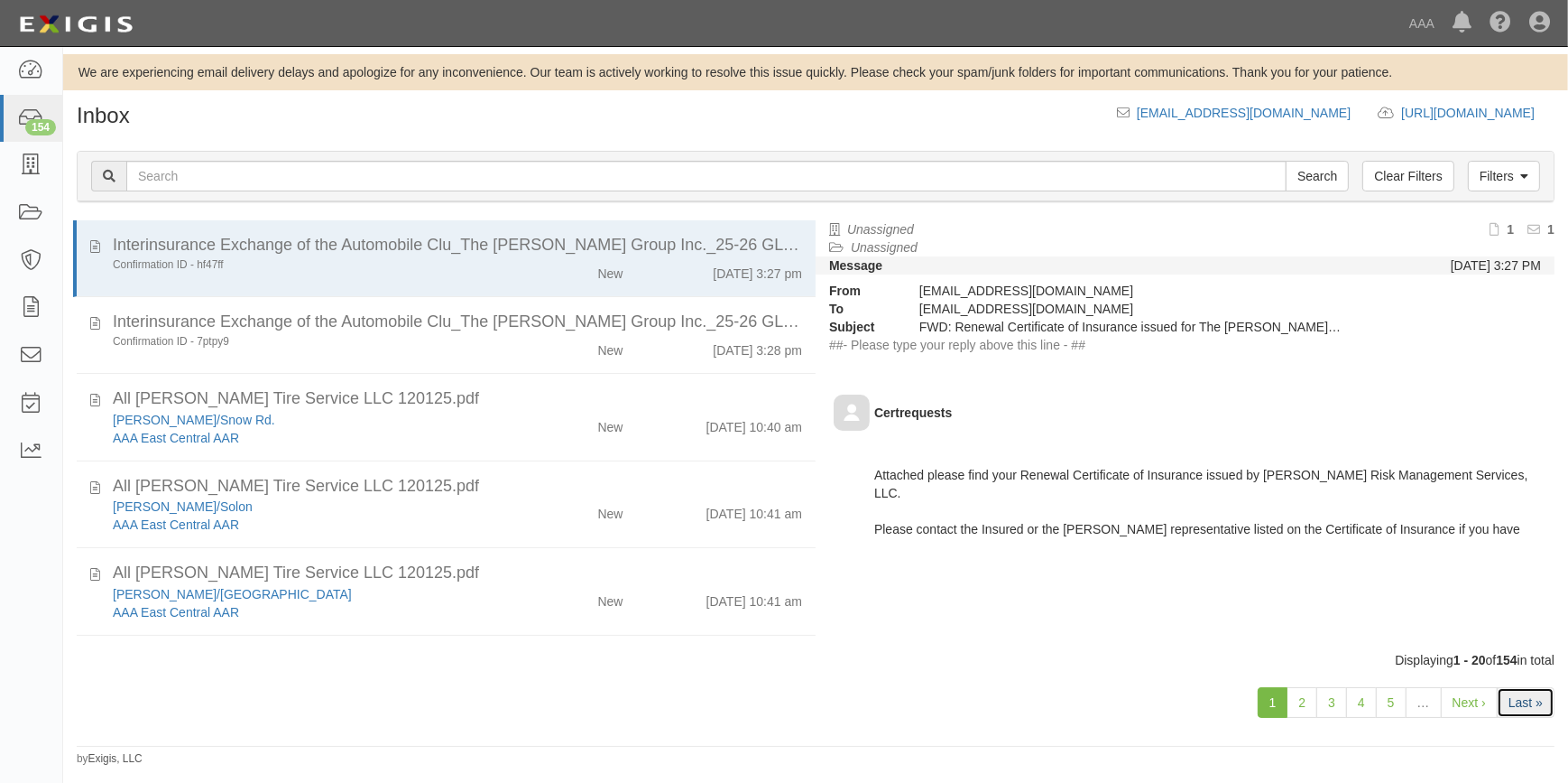
click at [1534, 693] on link "Last »" at bounding box center [1525, 702] width 57 height 31
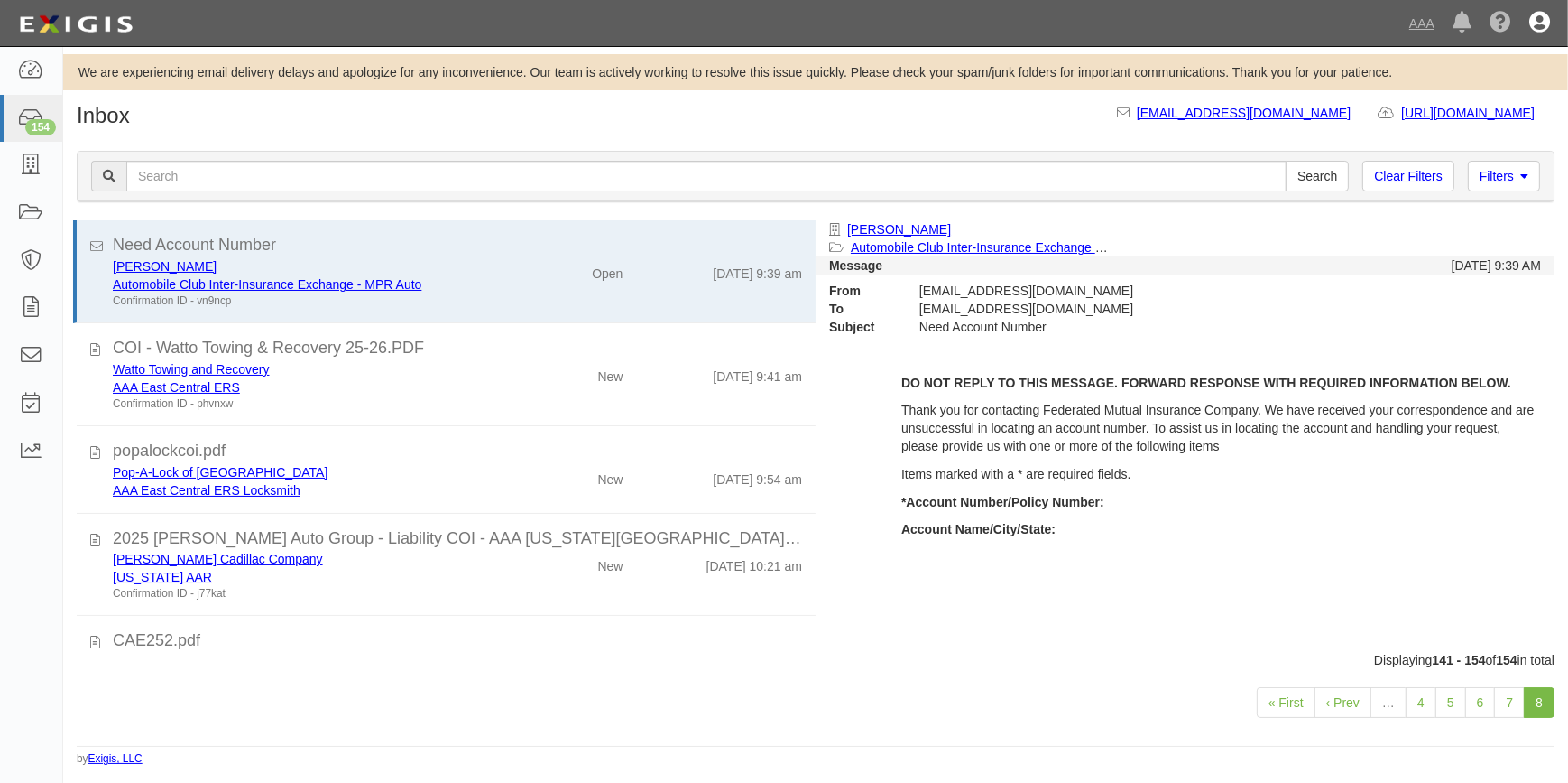
click at [1530, 19] on icon at bounding box center [1539, 23] width 20 height 21
click at [1467, 100] on link "Sign Out" at bounding box center [1487, 106] width 142 height 36
